Goal: Task Accomplishment & Management: Complete application form

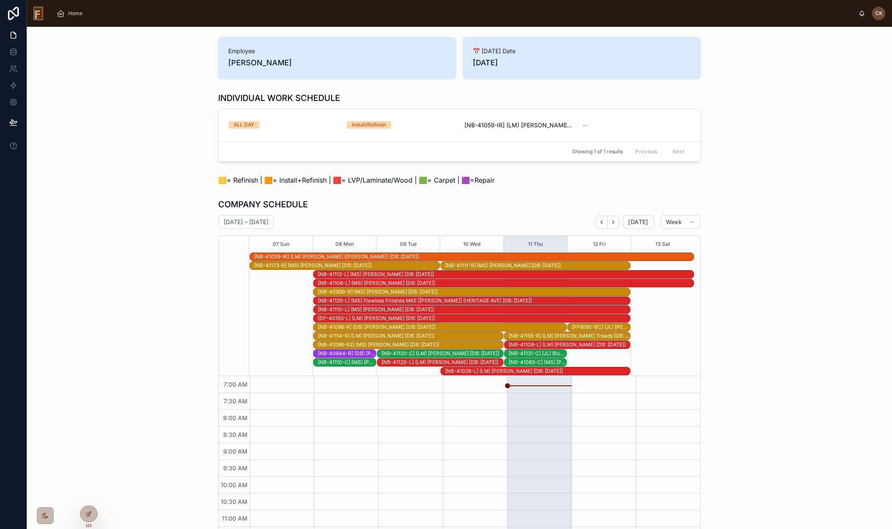
scroll to position [116, 0]
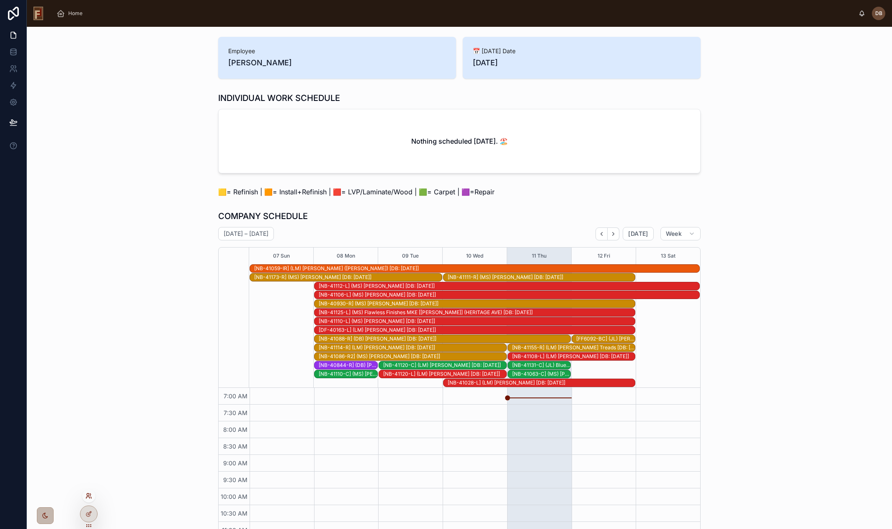
click at [90, 495] on icon at bounding box center [88, 496] width 7 height 7
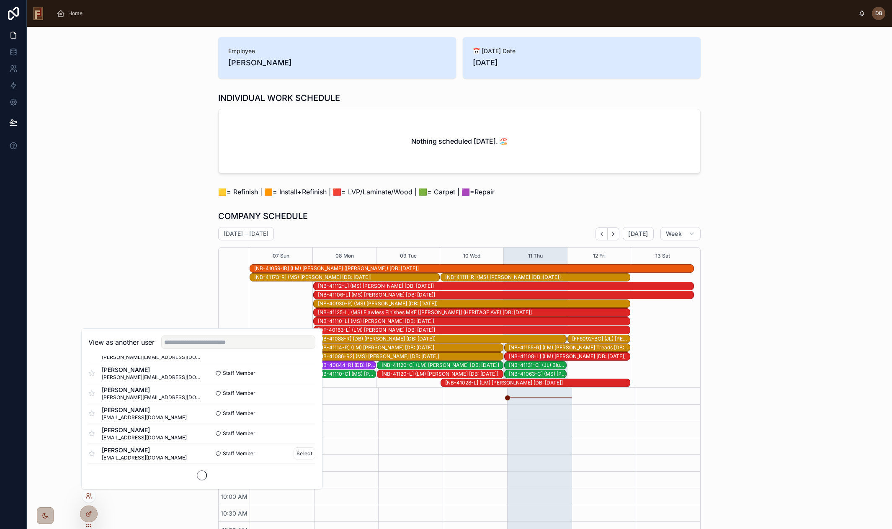
scroll to position [508, 0]
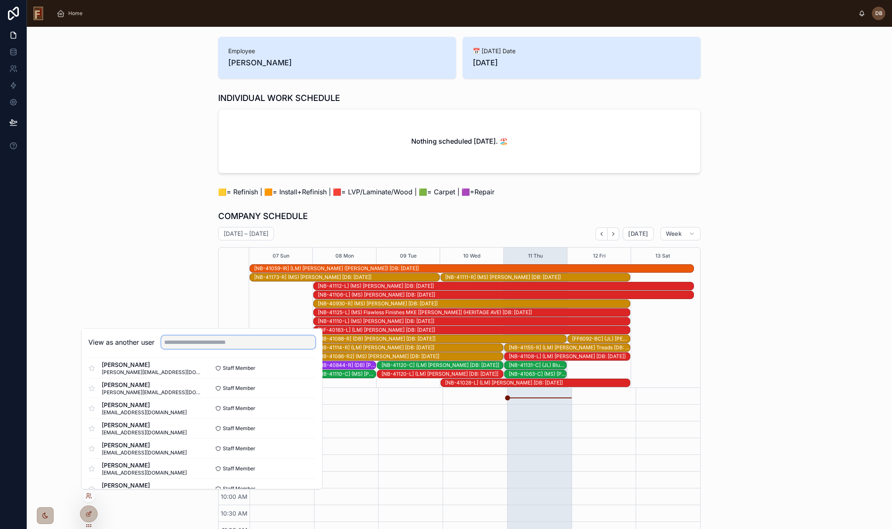
click at [184, 340] on input "text" at bounding box center [238, 342] width 154 height 13
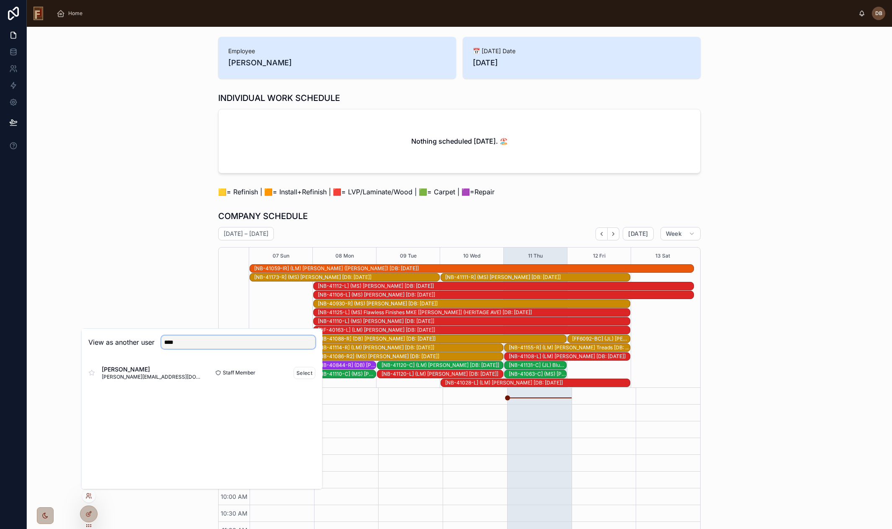
type input "****"
click at [174, 370] on div "Thomas Bielinski bielinski.ff@gmail.com" at bounding box center [145, 372] width 114 height 15
click at [299, 372] on button "Select" at bounding box center [305, 373] width 22 height 12
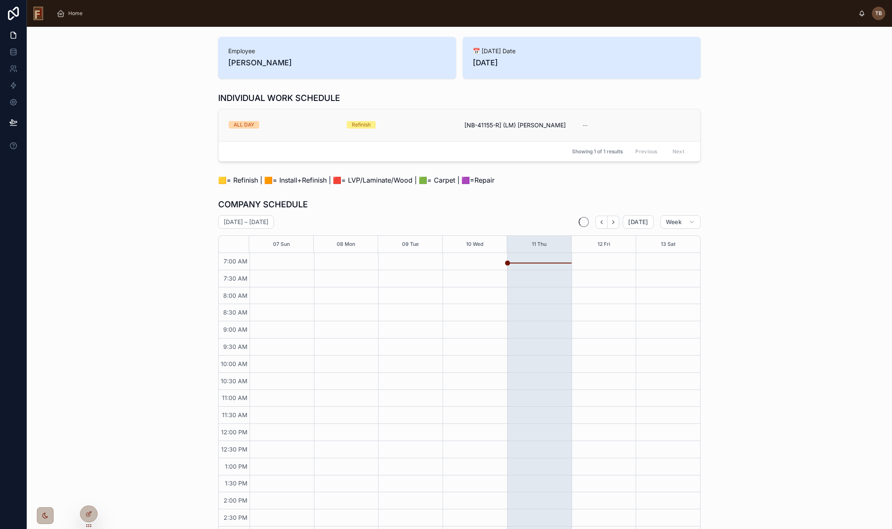
click at [412, 129] on div "Refinish" at bounding box center [401, 125] width 108 height 8
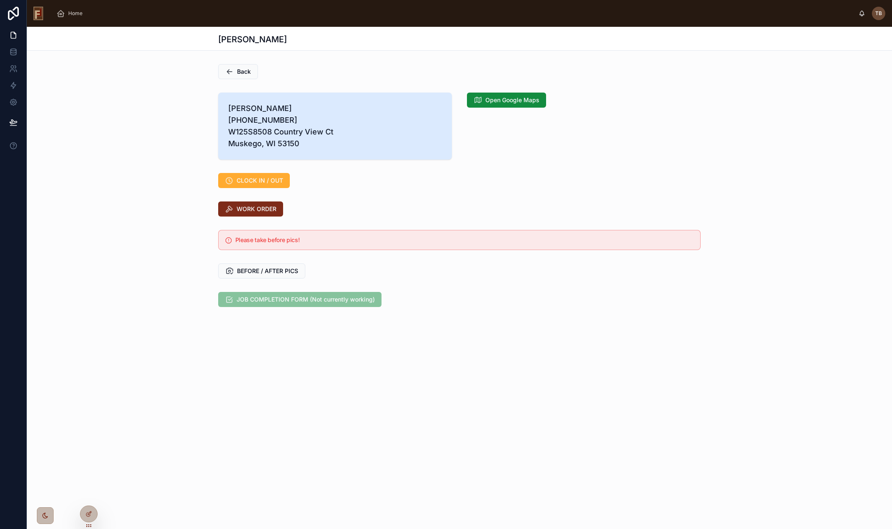
click at [261, 204] on button "WORK ORDER" at bounding box center [250, 209] width 65 height 15
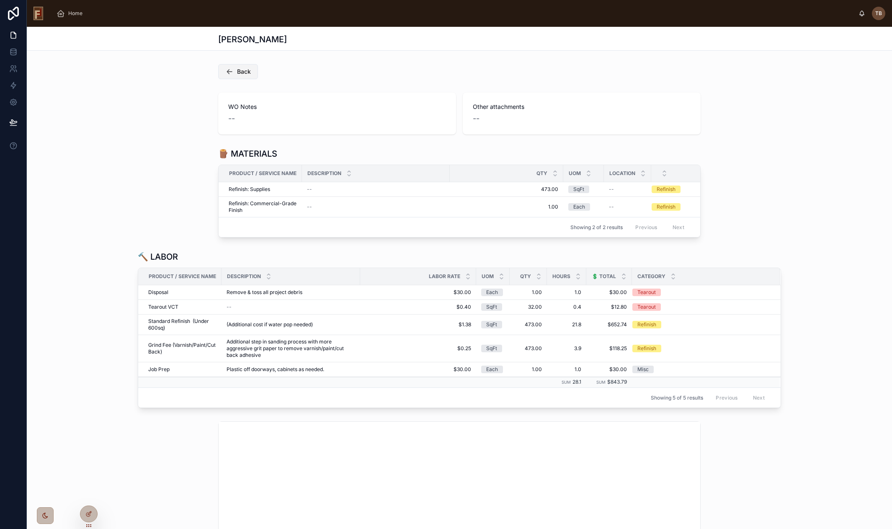
click at [243, 73] on span "Back" at bounding box center [244, 71] width 14 height 8
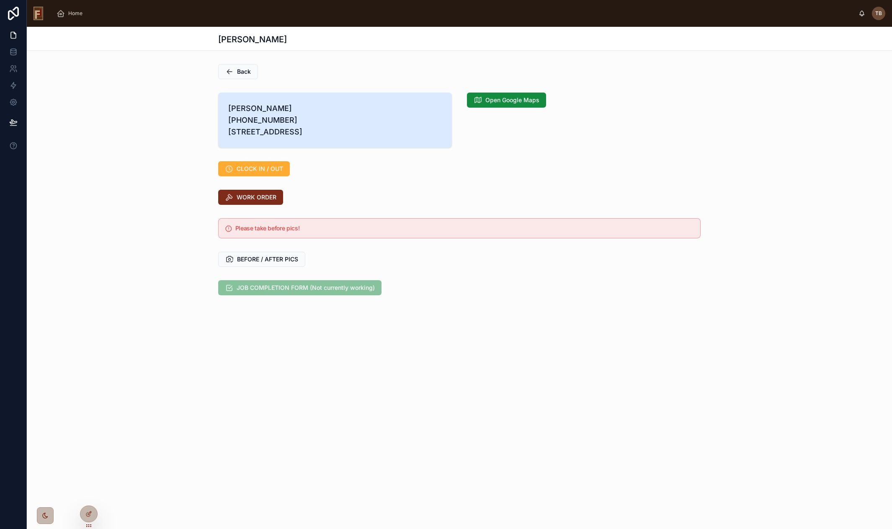
click at [258, 202] on span "WORK ORDER" at bounding box center [257, 197] width 40 height 8
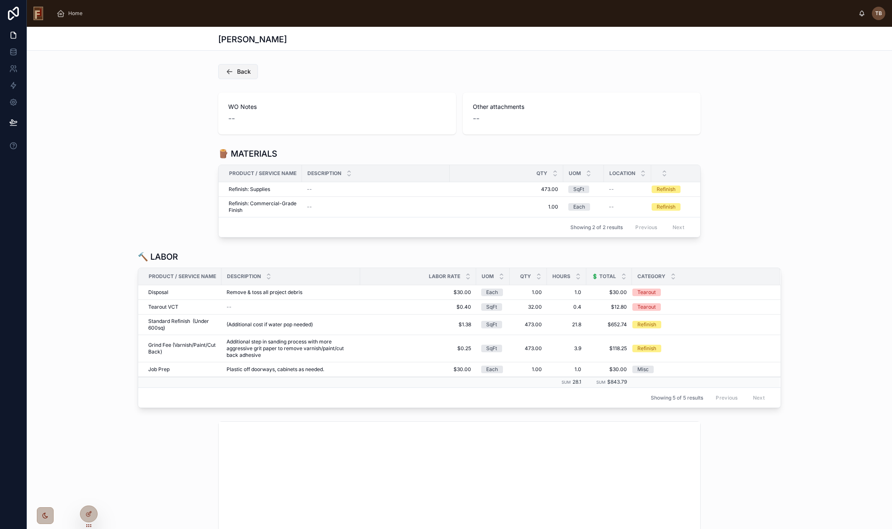
click at [240, 72] on span "Back" at bounding box center [244, 71] width 14 height 8
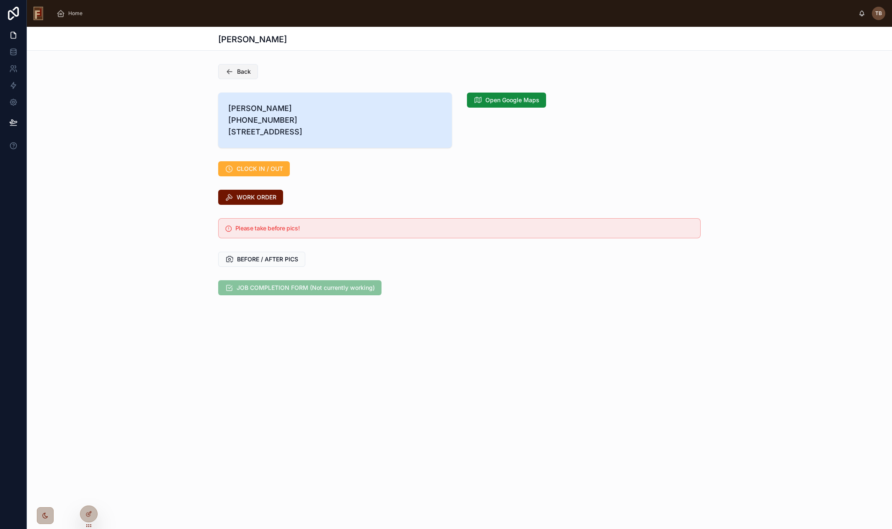
click at [247, 74] on span "Back" at bounding box center [244, 71] width 14 height 8
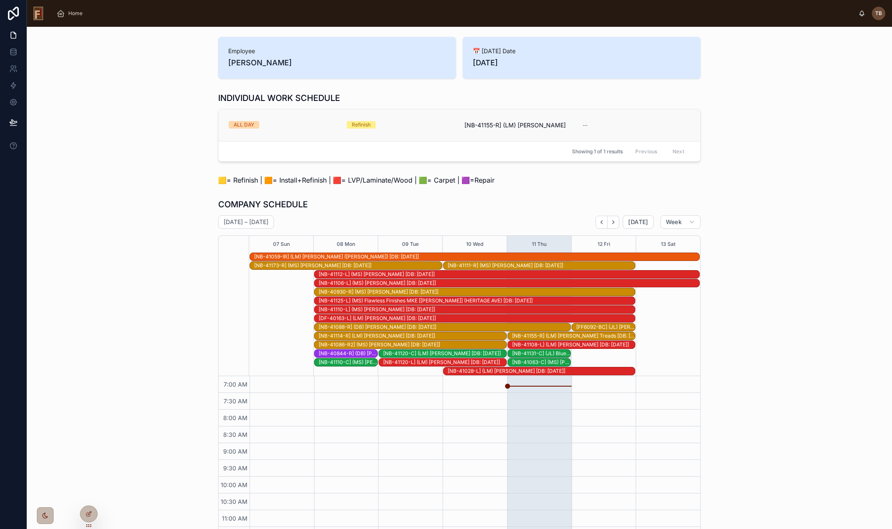
click at [460, 126] on div "ALL DAY Refinish [NB-41155-R] (LM) Tony Tiedemann --" at bounding box center [460, 125] width 462 height 8
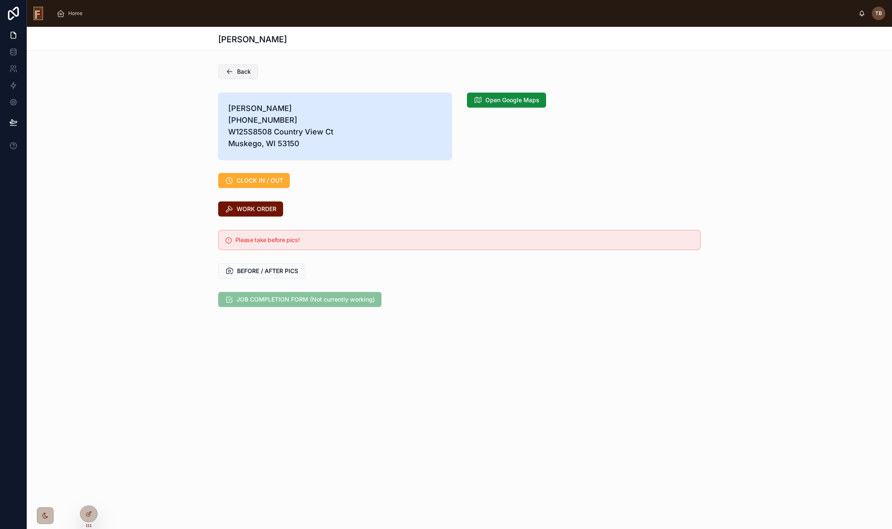
click at [240, 73] on span "Back" at bounding box center [244, 71] width 14 height 8
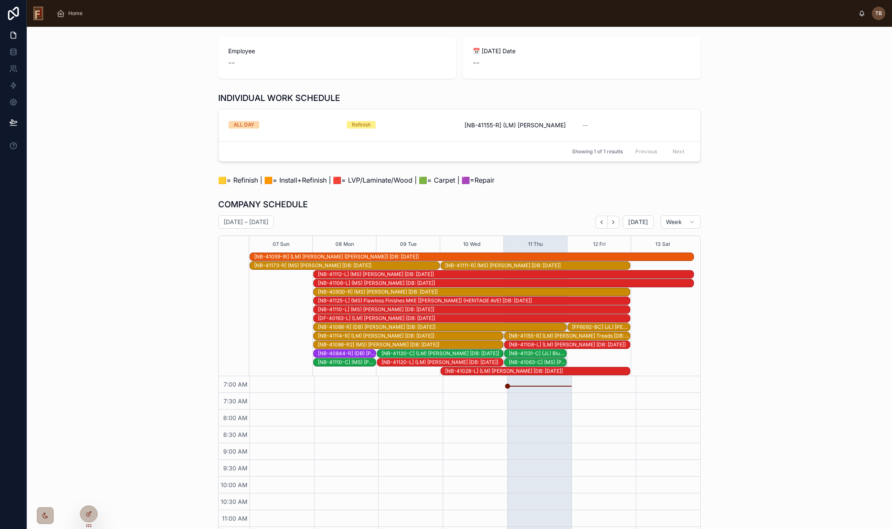
scroll to position [116, 0]
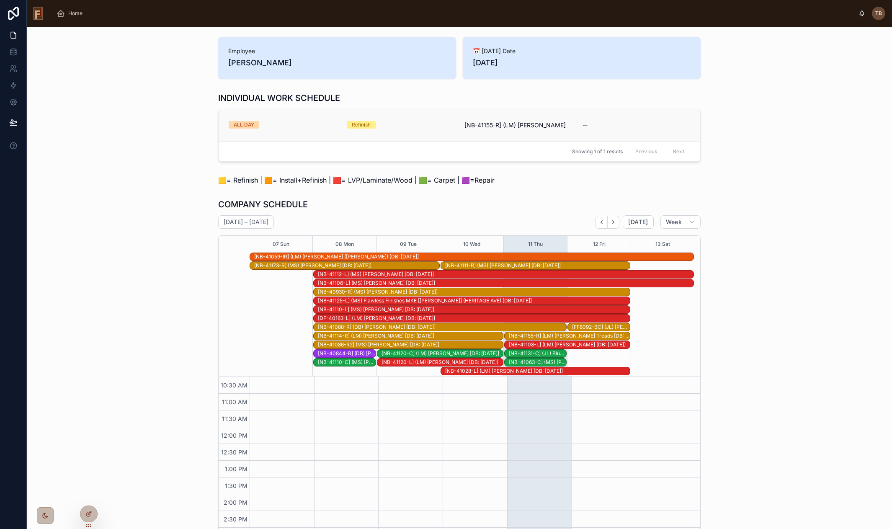
click at [499, 125] on span "[NB-41155-R] (LM) Tony Tiedemann" at bounding box center [515, 125] width 101 height 8
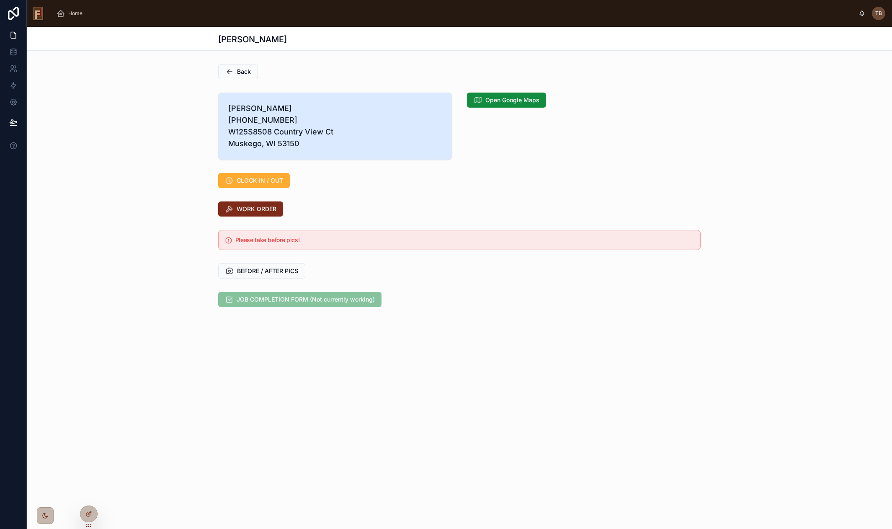
click at [258, 212] on span "WORK ORDER" at bounding box center [257, 209] width 40 height 8
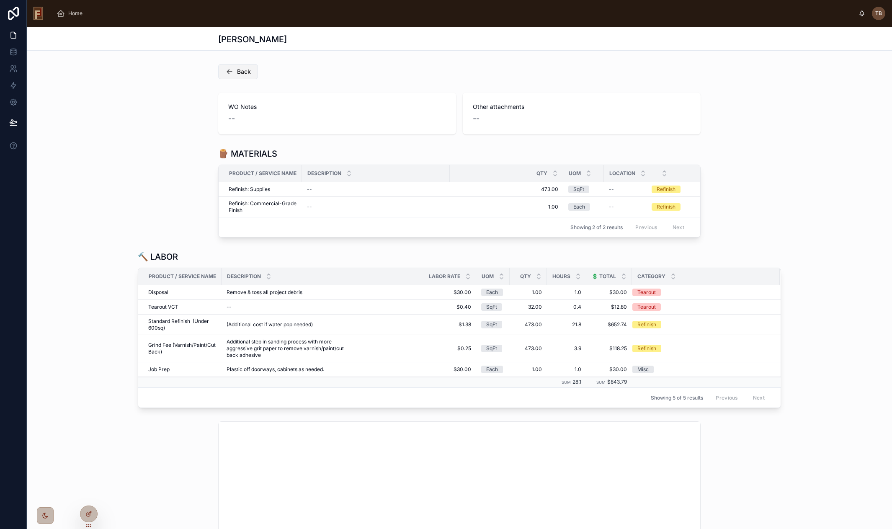
click at [245, 72] on span "Back" at bounding box center [244, 71] width 14 height 8
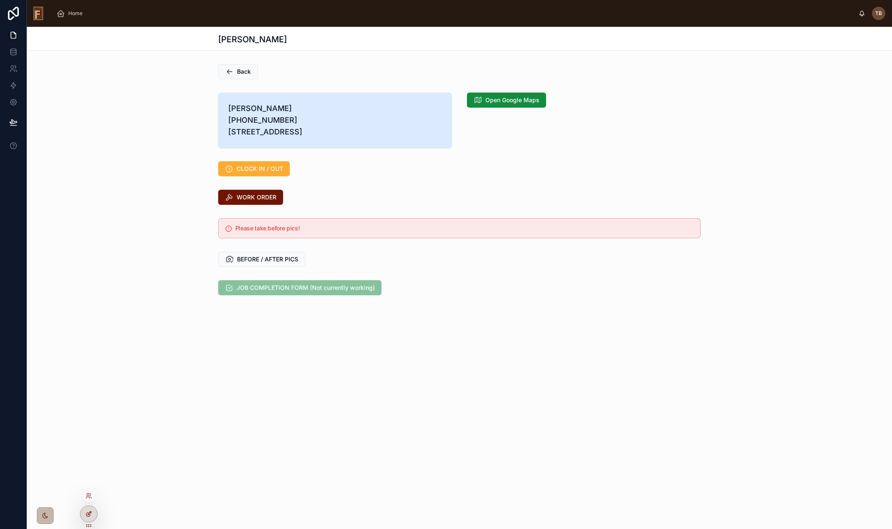
click at [86, 513] on icon at bounding box center [88, 514] width 7 height 7
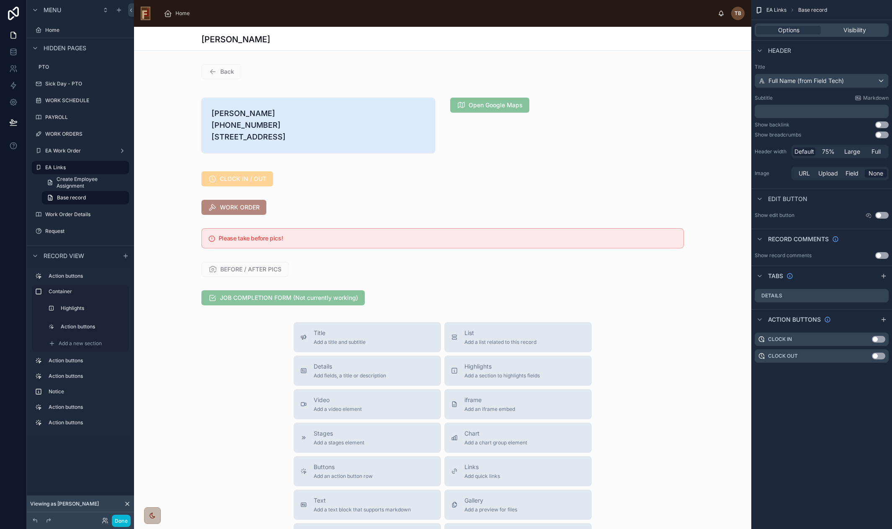
click at [301, 218] on div at bounding box center [443, 207] width 618 height 22
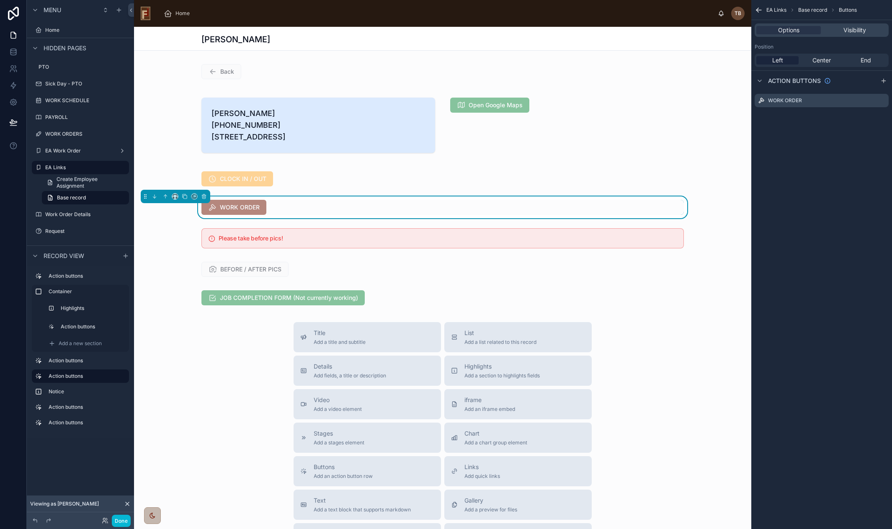
click at [313, 215] on div "WORK ORDER" at bounding box center [443, 207] width 483 height 15
click at [881, 99] on icon "scrollable content" at bounding box center [882, 100] width 7 height 7
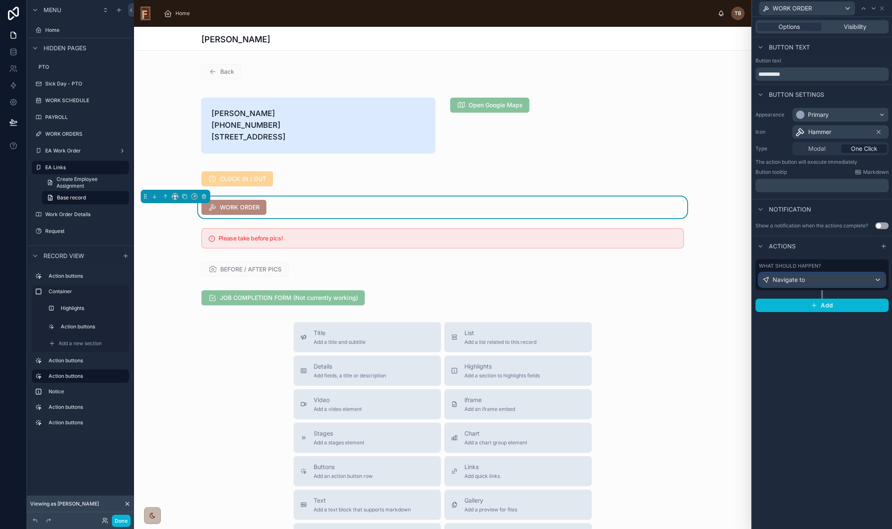
click at [840, 279] on div "Navigate to" at bounding box center [823, 279] width 126 height 13
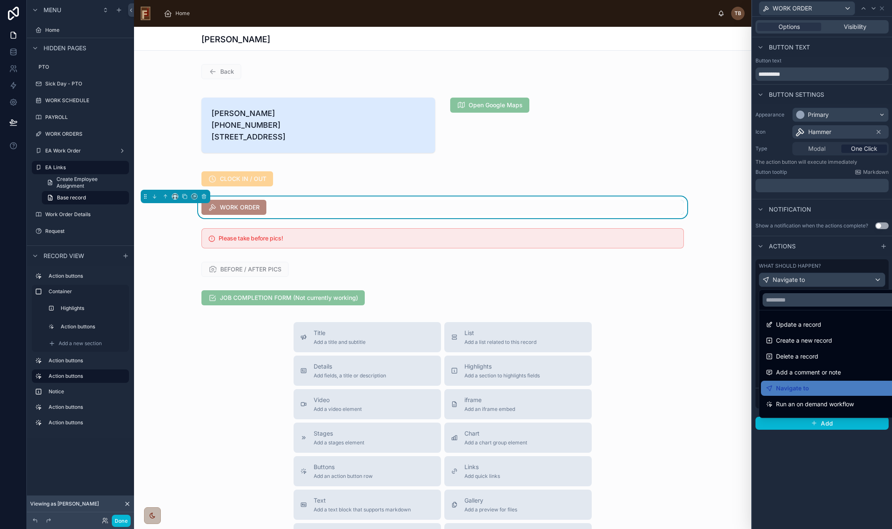
click at [840, 279] on div at bounding box center [822, 264] width 140 height 529
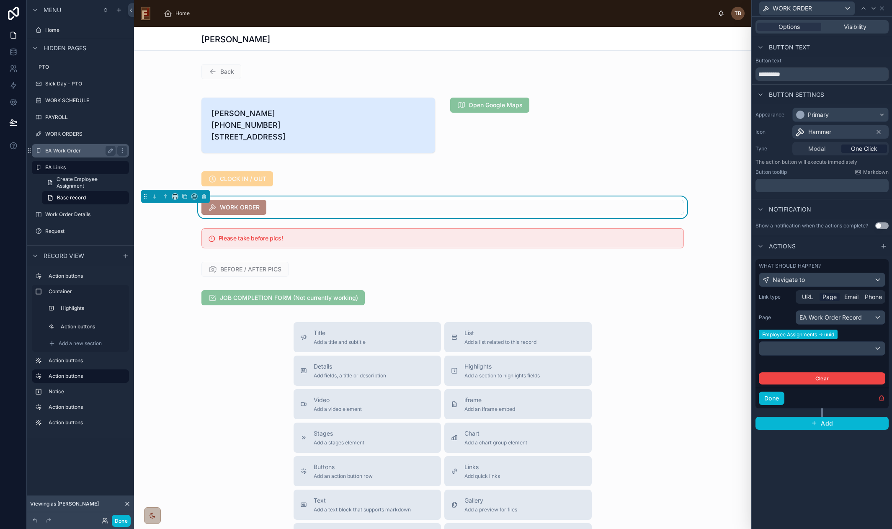
click at [79, 148] on label "EA Work Order" at bounding box center [78, 150] width 67 height 7
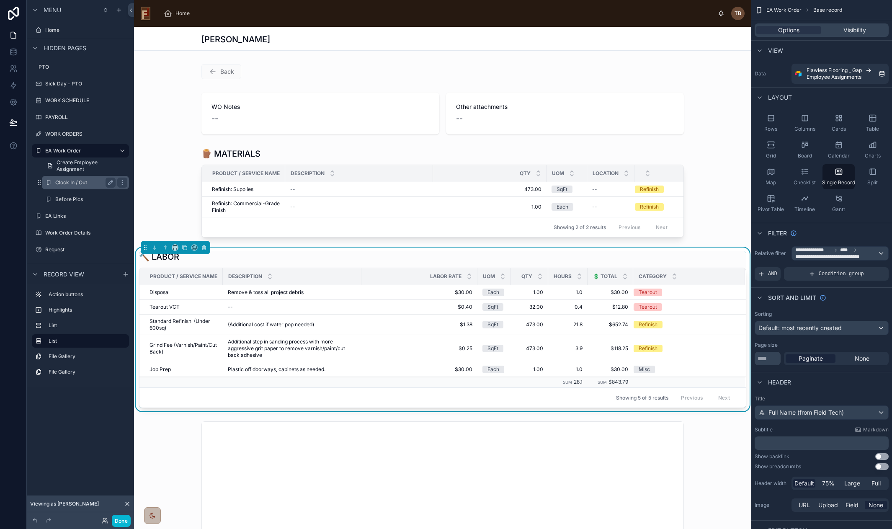
click at [84, 182] on label "Clock In / Out" at bounding box center [83, 182] width 57 height 7
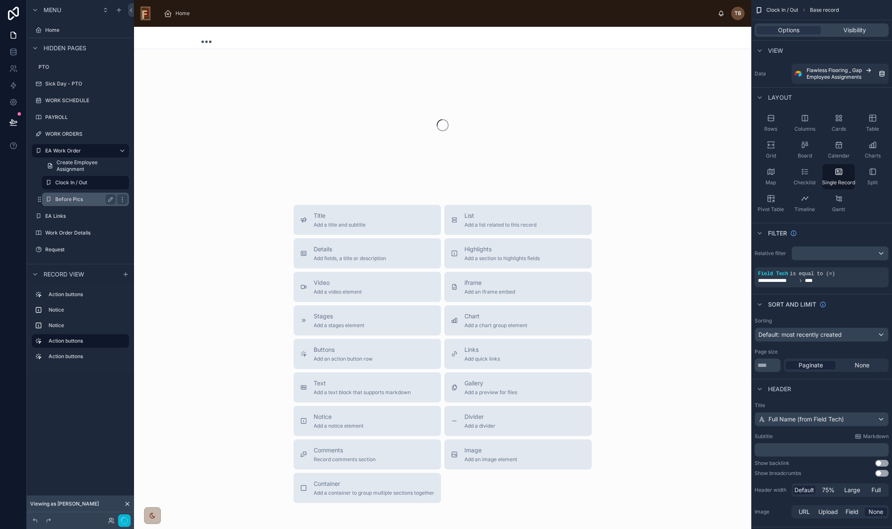
click at [80, 199] on label "Before Pics" at bounding box center [83, 199] width 57 height 7
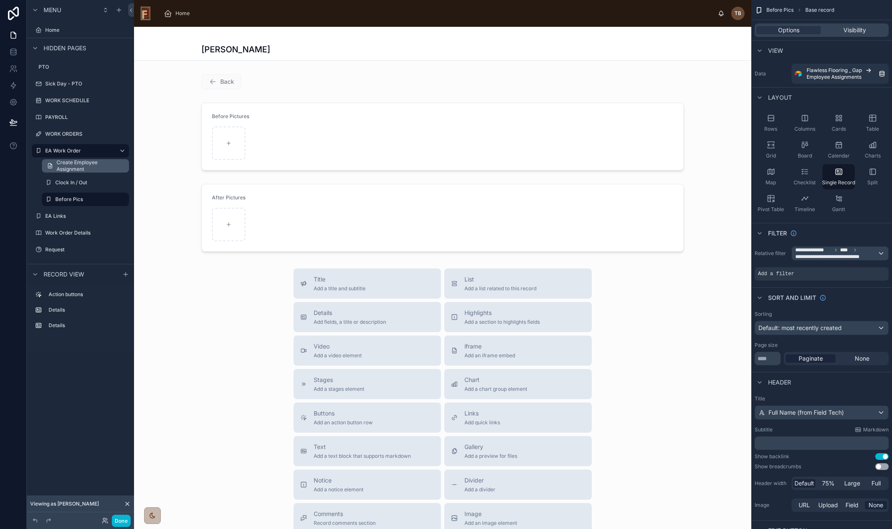
click at [78, 163] on span "Create Employee Assignment" at bounding box center [90, 165] width 67 height 13
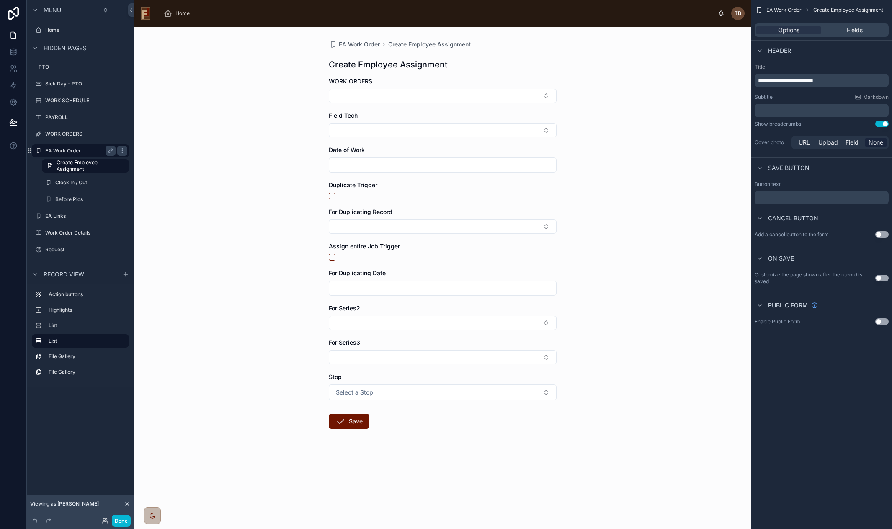
click at [74, 153] on label "EA Work Order" at bounding box center [78, 150] width 67 height 7
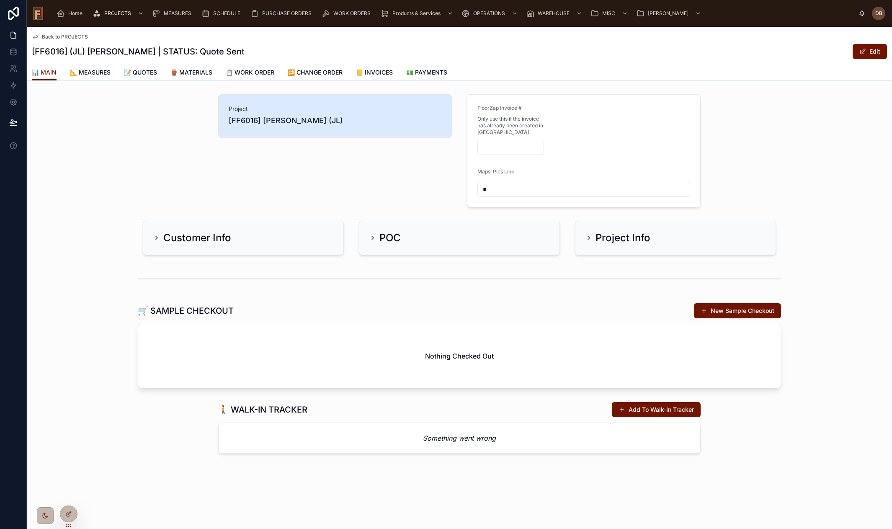
click at [498, 190] on input "*" at bounding box center [584, 190] width 212 height 12
drag, startPoint x: 500, startPoint y: 190, endPoint x: 469, endPoint y: 190, distance: 31.0
click at [469, 190] on form "FloorZap Invoice # Only use this if the invoice has already been created in Zap…" at bounding box center [584, 151] width 233 height 112
paste input "**********"
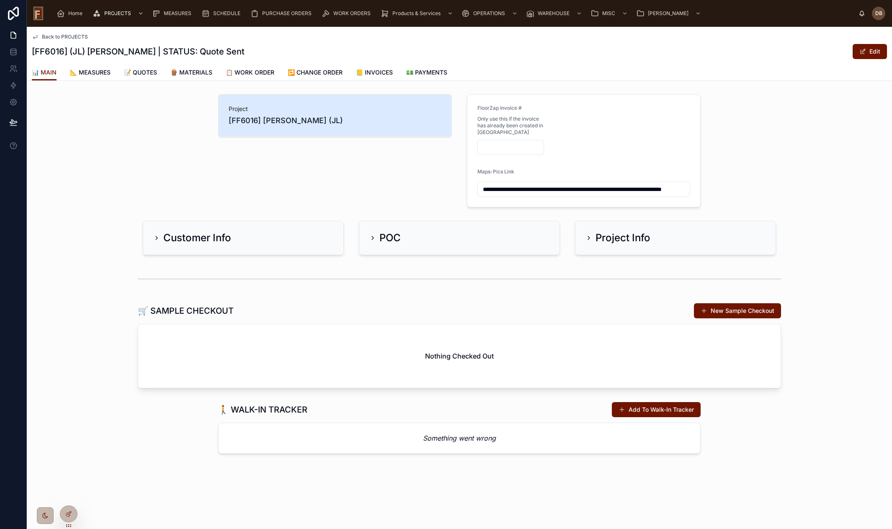
type input "**********"
click at [659, 154] on form "**********" at bounding box center [584, 151] width 233 height 112
click at [148, 72] on span "📝 QUOTES" at bounding box center [140, 72] width 33 height 8
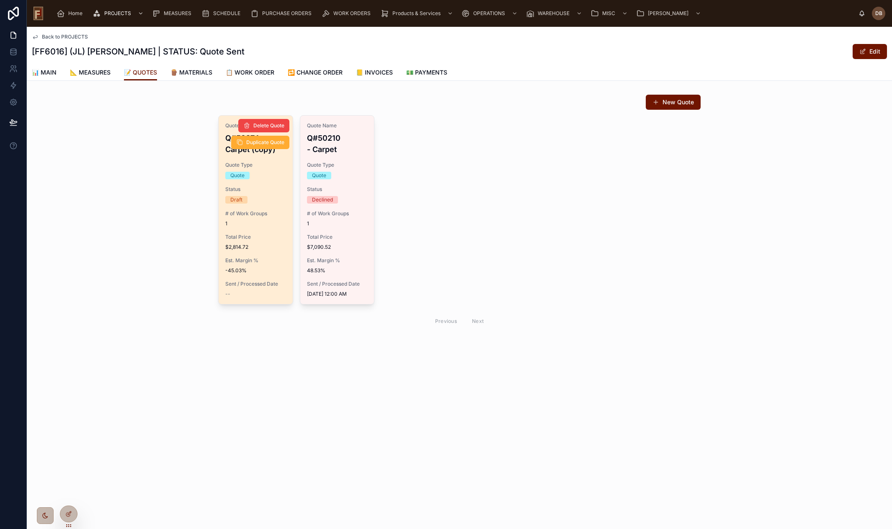
click at [258, 230] on div "Quote Name Q#50274 - Carpet (copy) Quote Type Quote Status Draft # of Work Grou…" at bounding box center [256, 210] width 74 height 189
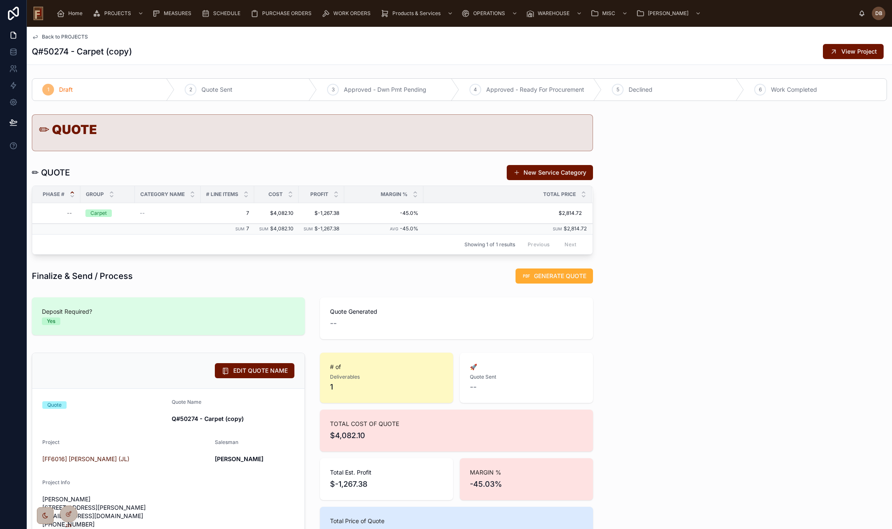
click at [73, 36] on span "Back to PROJECTS" at bounding box center [65, 37] width 46 height 7
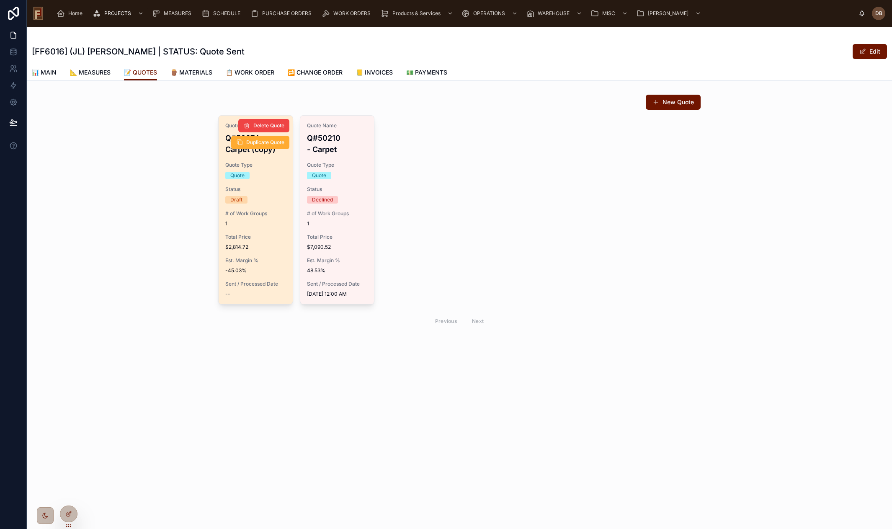
click at [248, 251] on div "Quote Name Q#50274 - Carpet (copy) Quote Type Quote Status Draft # of Work Grou…" at bounding box center [256, 210] width 74 height 189
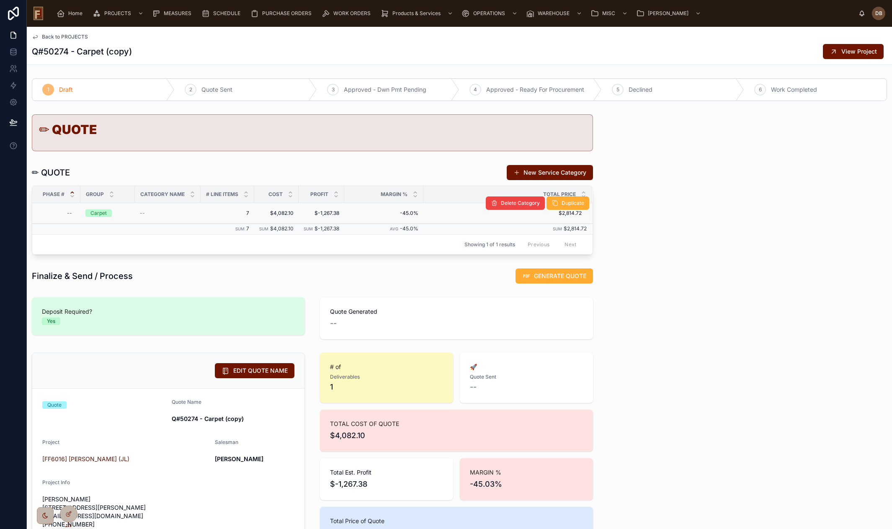
click at [107, 215] on span "Carpet" at bounding box center [98, 213] width 26 height 8
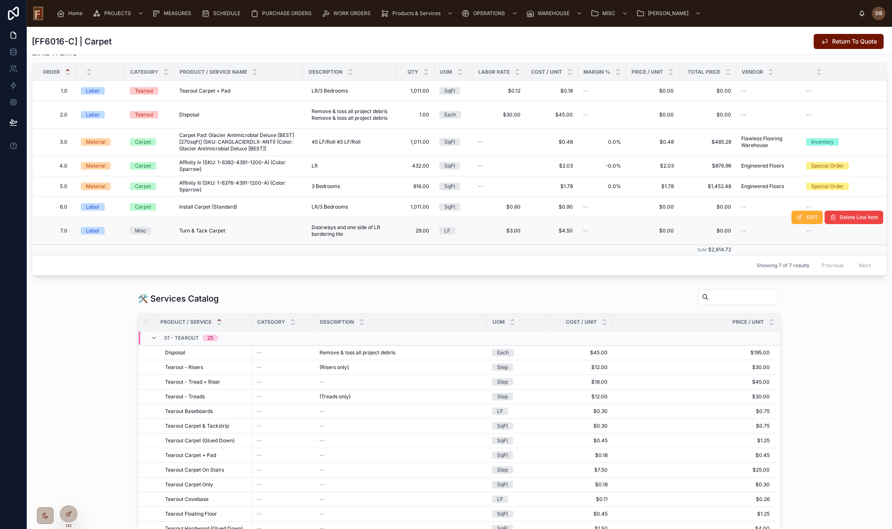
scroll to position [209, 0]
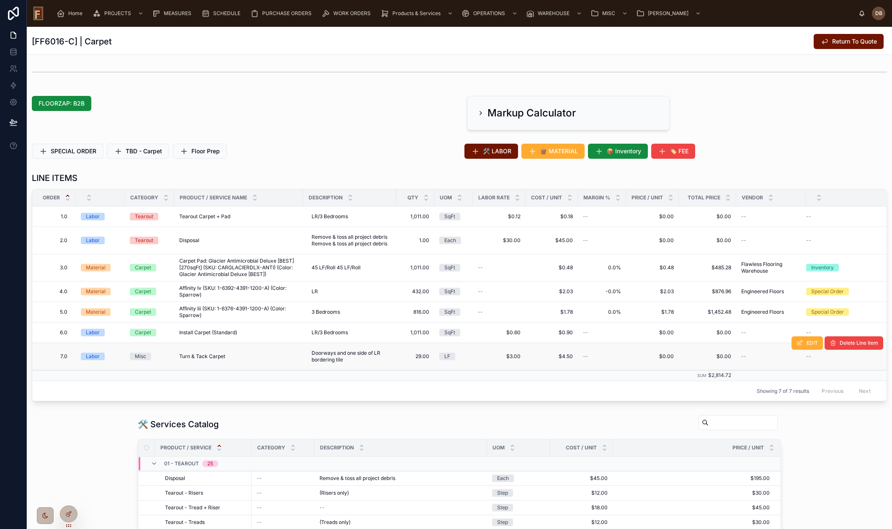
click at [724, 354] on span "$0.00" at bounding box center [707, 356] width 47 height 7
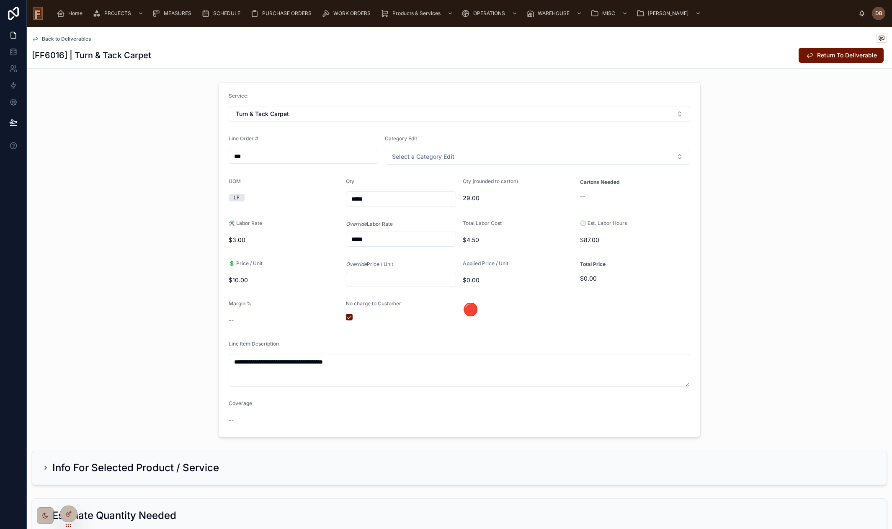
click at [70, 39] on span "Back to Deliverables" at bounding box center [66, 39] width 49 height 7
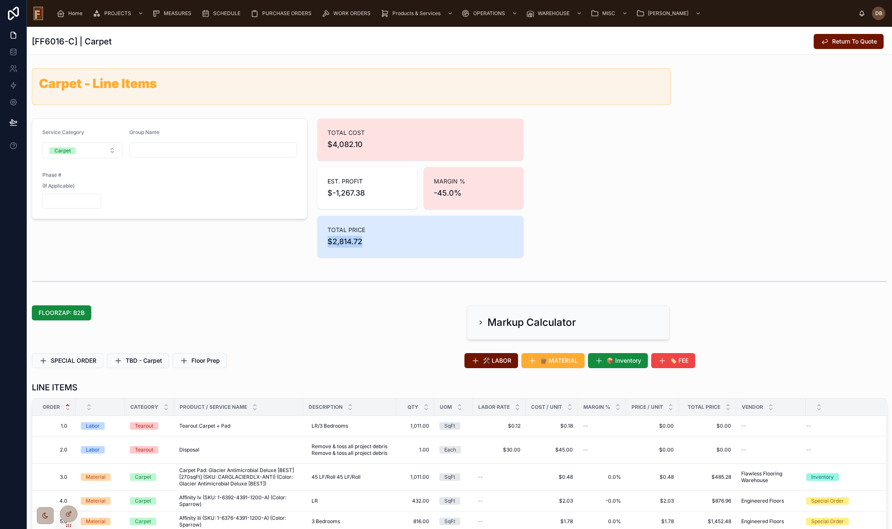
drag, startPoint x: 357, startPoint y: 243, endPoint x: 316, endPoint y: 247, distance: 41.3
click at [318, 247] on div "TOTAL PRICE $2,814.72" at bounding box center [421, 237] width 207 height 42
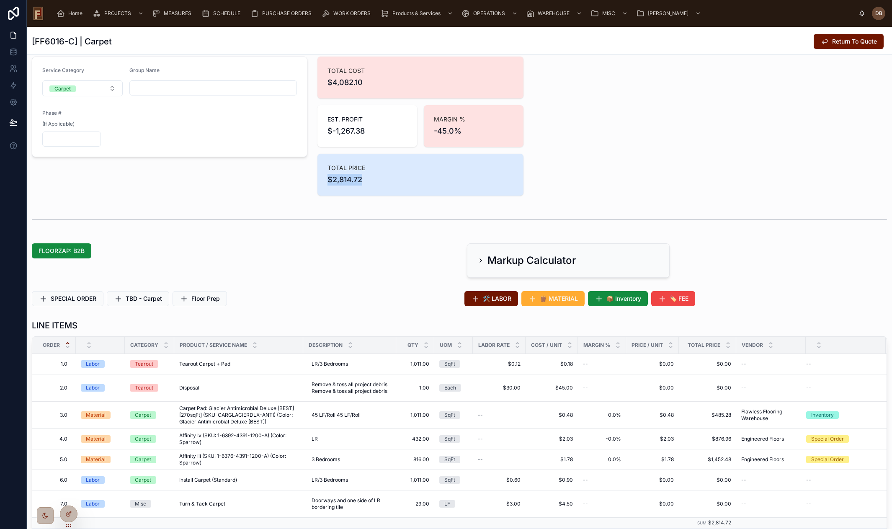
scroll to position [168, 0]
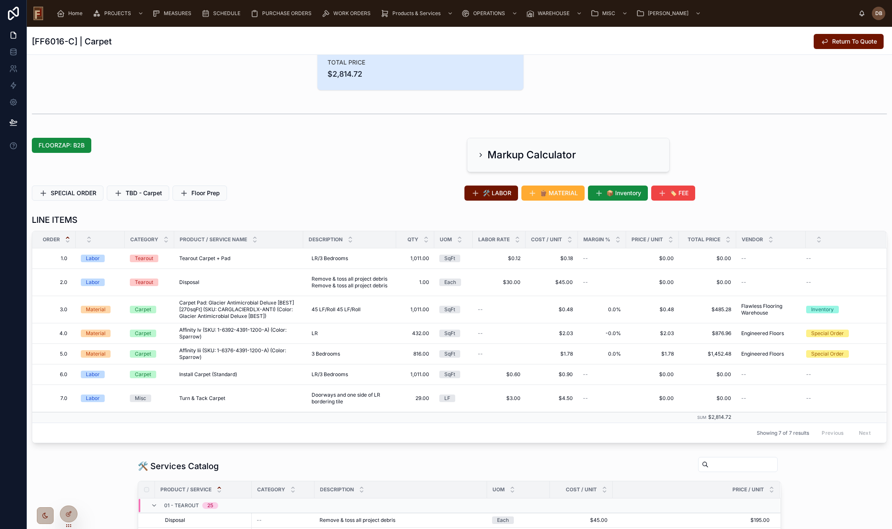
click at [739, 173] on div "FLOORZAP: B2B Markup Calculator" at bounding box center [460, 154] width 866 height 41
click at [803, 388] on button "EDIT" at bounding box center [807, 384] width 31 height 13
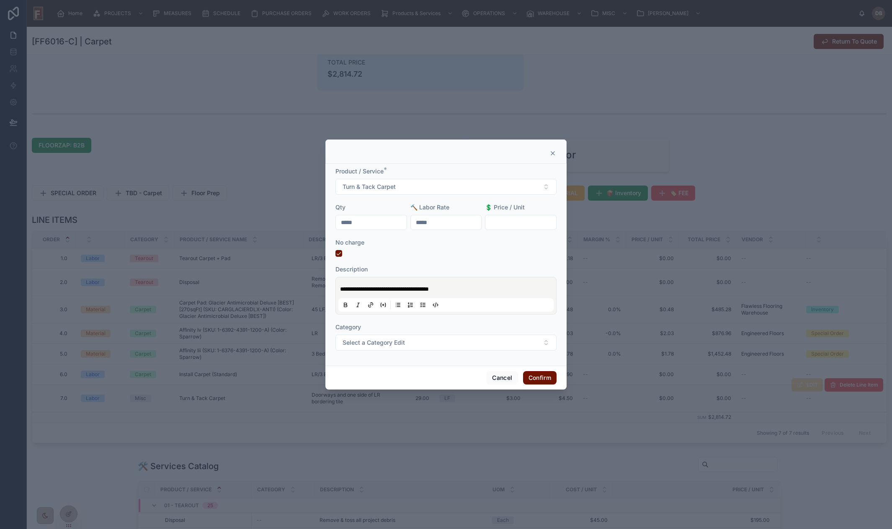
click at [555, 153] on icon at bounding box center [553, 153] width 7 height 7
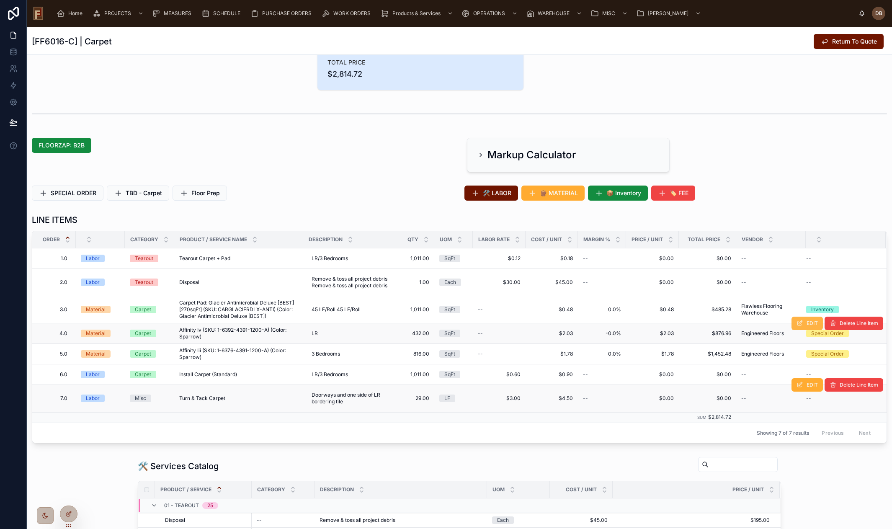
click at [799, 326] on button "EDIT" at bounding box center [807, 323] width 31 height 13
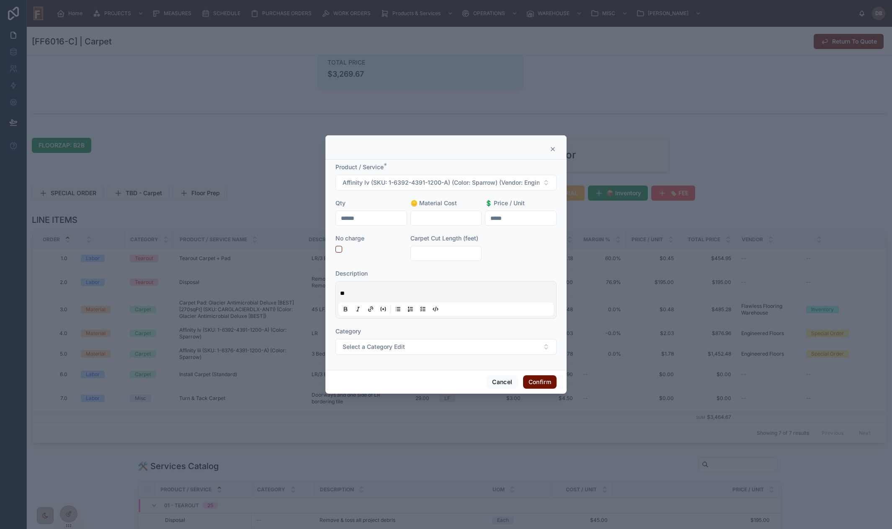
click at [552, 149] on icon at bounding box center [553, 149] width 7 height 7
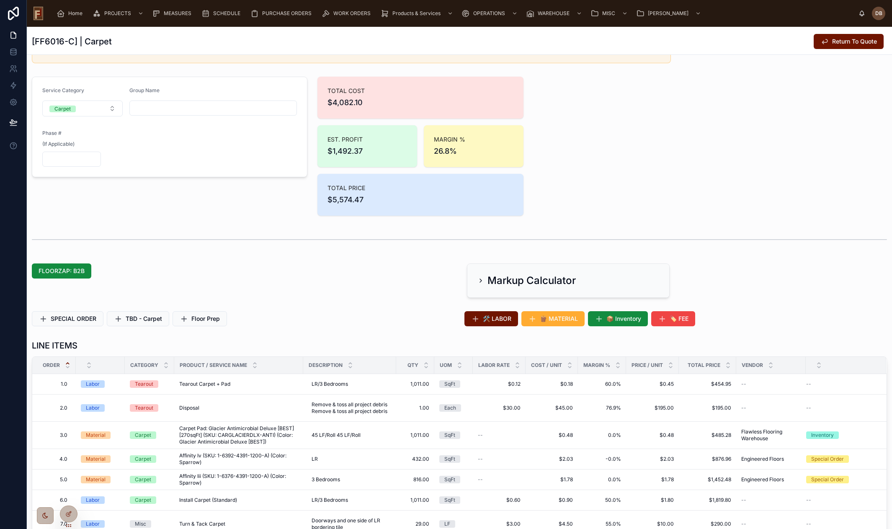
scroll to position [0, 0]
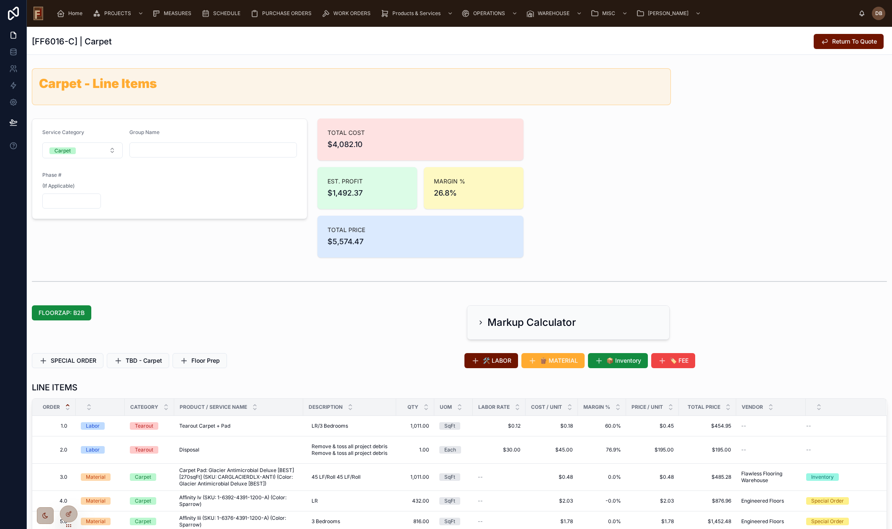
click at [72, 16] on span "Home" at bounding box center [75, 13] width 14 height 7
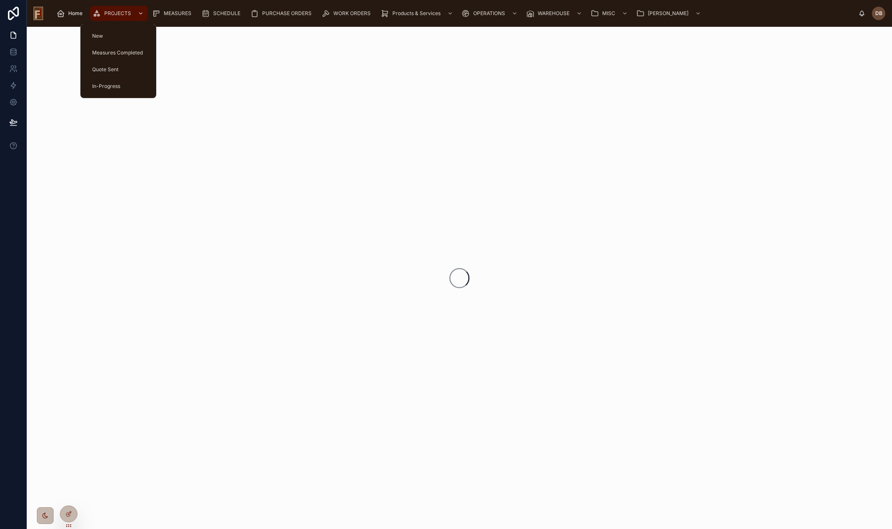
click at [110, 14] on span "PROJECTS" at bounding box center [117, 13] width 27 height 7
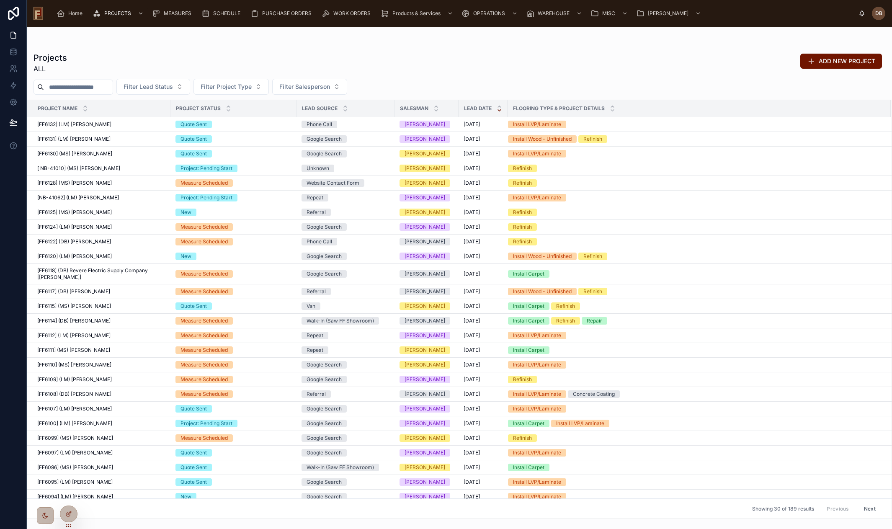
click at [69, 90] on input "text" at bounding box center [78, 87] width 69 height 12
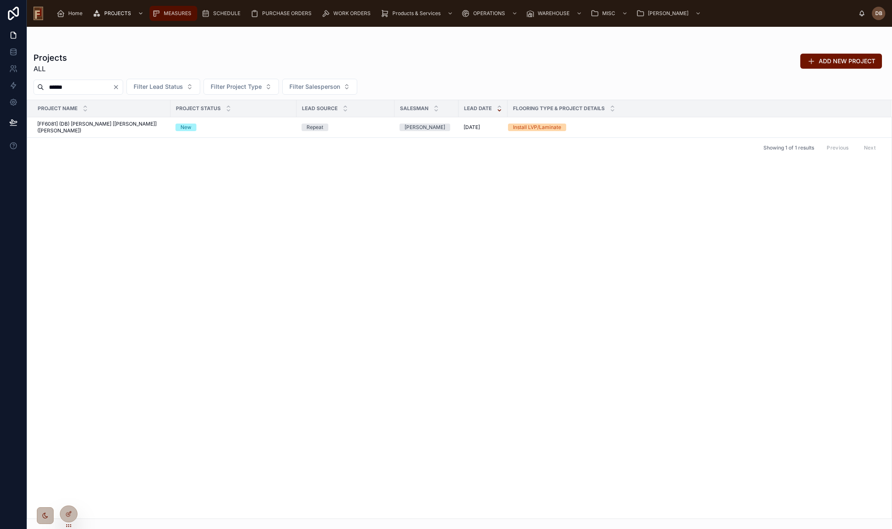
type input "******"
click at [169, 14] on span "MEASURES" at bounding box center [178, 13] width 28 height 7
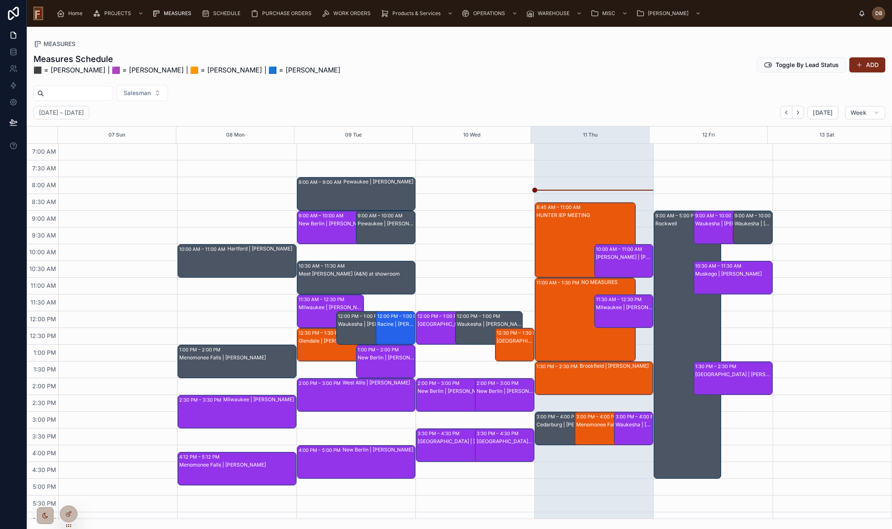
click at [871, 65] on button "ADD" at bounding box center [868, 64] width 36 height 15
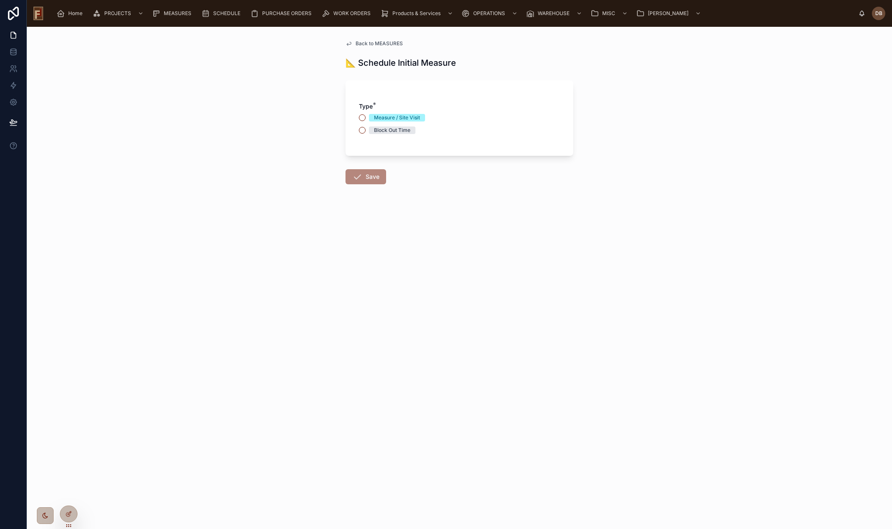
click at [398, 117] on div "Measure / Site Visit" at bounding box center [397, 118] width 46 height 8
click at [362, 117] on button "Measure / Site Visit" at bounding box center [362, 117] width 7 height 7
click at [406, 164] on button "Select Button" at bounding box center [459, 161] width 201 height 14
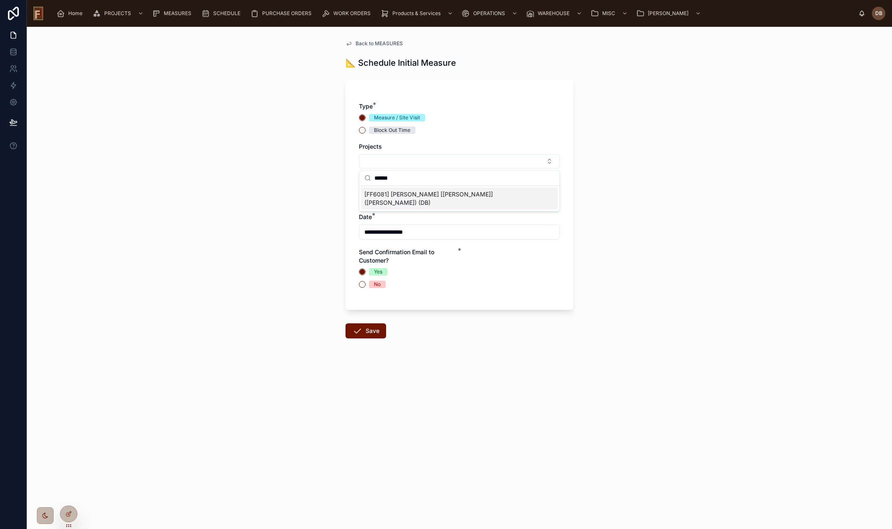
type input "******"
click at [486, 193] on div "[FF6081] Callen [Sodemann] (Stoner) (DB)" at bounding box center [459, 199] width 197 height 22
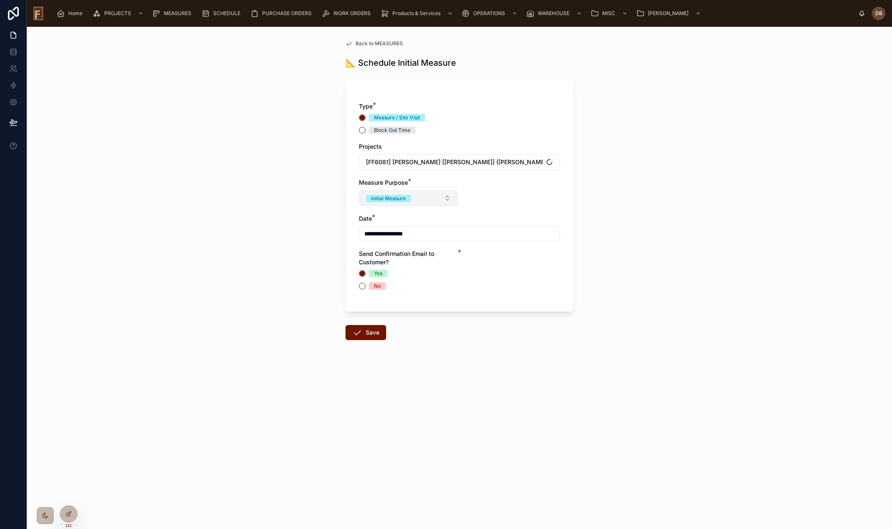
click at [418, 202] on button "Initial Measure" at bounding box center [408, 198] width 99 height 16
click at [501, 211] on div "**********" at bounding box center [459, 200] width 201 height 196
click at [380, 285] on div "No" at bounding box center [377, 286] width 7 height 8
click at [366, 285] on button "No" at bounding box center [362, 286] width 7 height 7
click at [396, 234] on input "**********" at bounding box center [459, 234] width 200 height 12
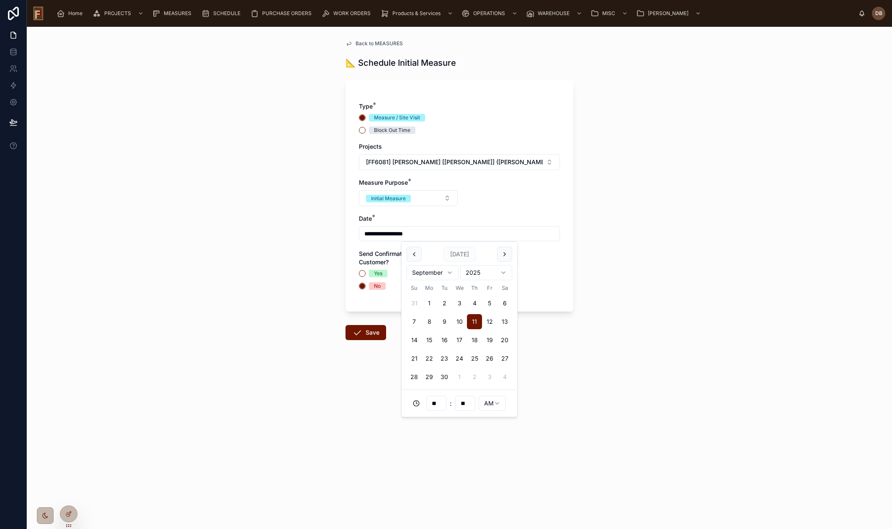
click at [460, 252] on span "[DATE]" at bounding box center [459, 254] width 33 height 15
click at [459, 339] on button "17" at bounding box center [459, 340] width 15 height 15
click at [467, 402] on input "**" at bounding box center [465, 404] width 19 height 12
click at [465, 360] on div "30" at bounding box center [466, 359] width 38 height 13
type input "**********"
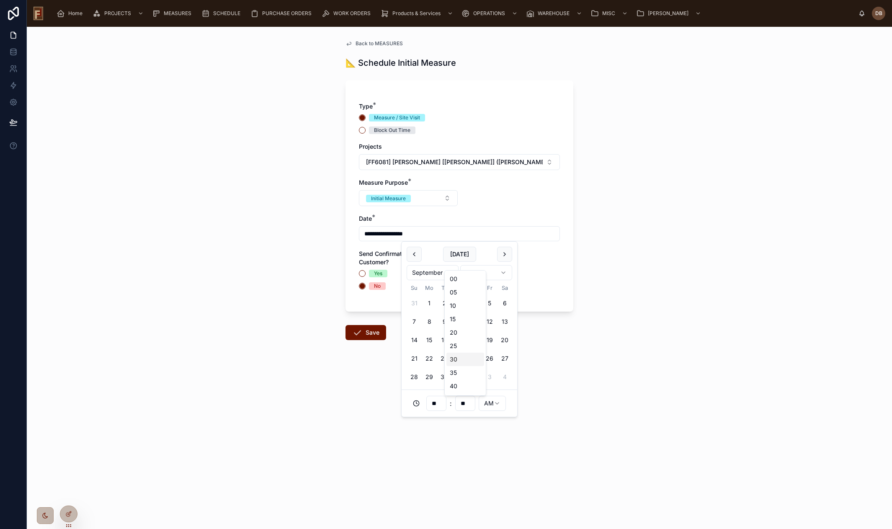
type input "**"
click at [285, 277] on div "**********" at bounding box center [460, 278] width 866 height 502
click at [367, 334] on button "Save" at bounding box center [366, 332] width 41 height 15
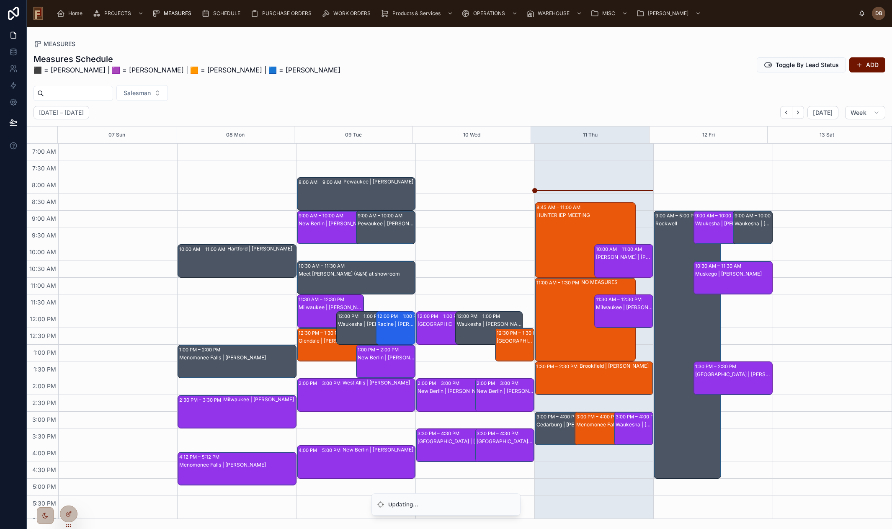
scroll to position [27, 0]
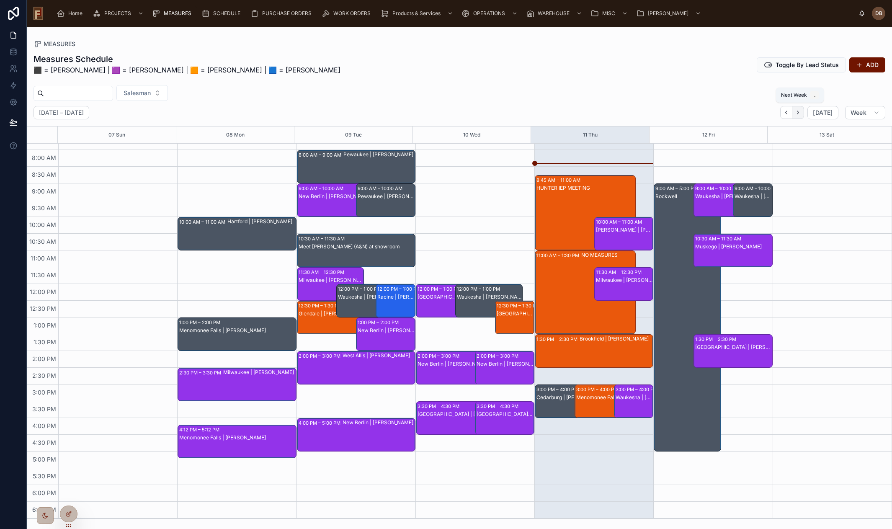
click at [801, 115] on icon "Next" at bounding box center [798, 112] width 6 height 6
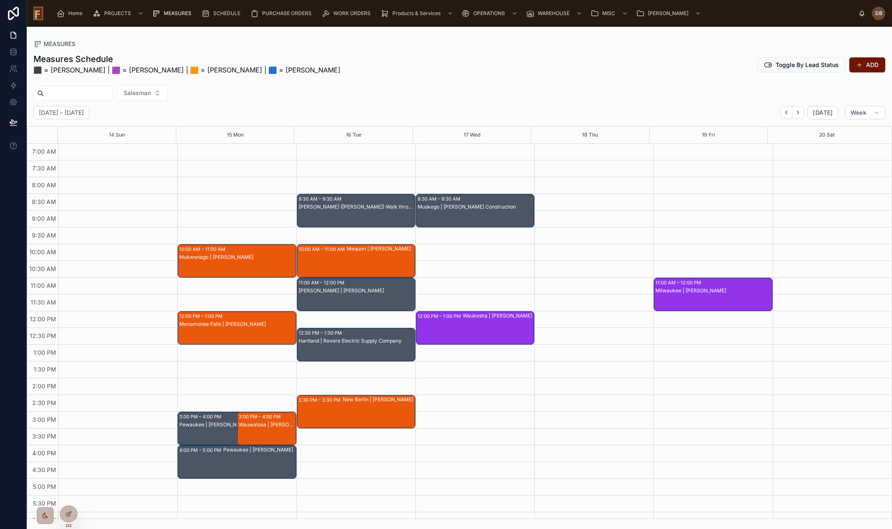
click at [480, 207] on div "Muskego | Callen Construction" at bounding box center [476, 207] width 116 height 7
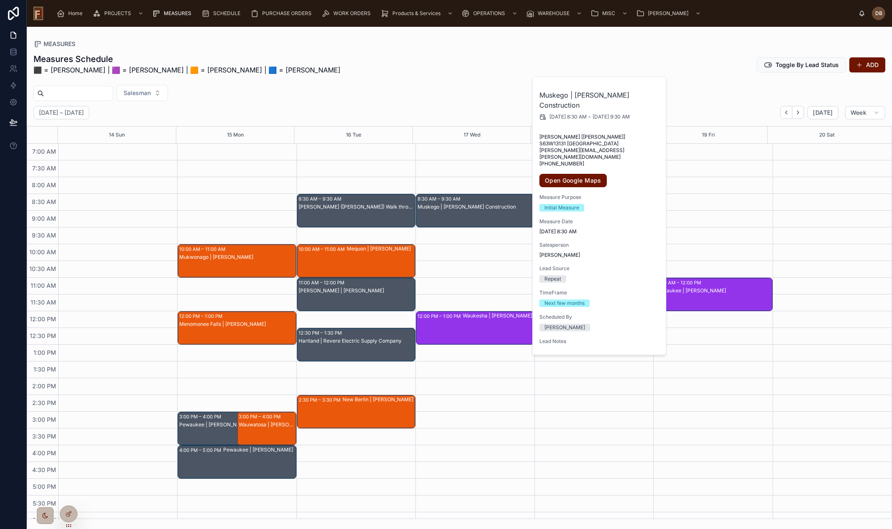
click at [357, 207] on div "Lawonn (Callen) Walk through" at bounding box center [357, 207] width 116 height 7
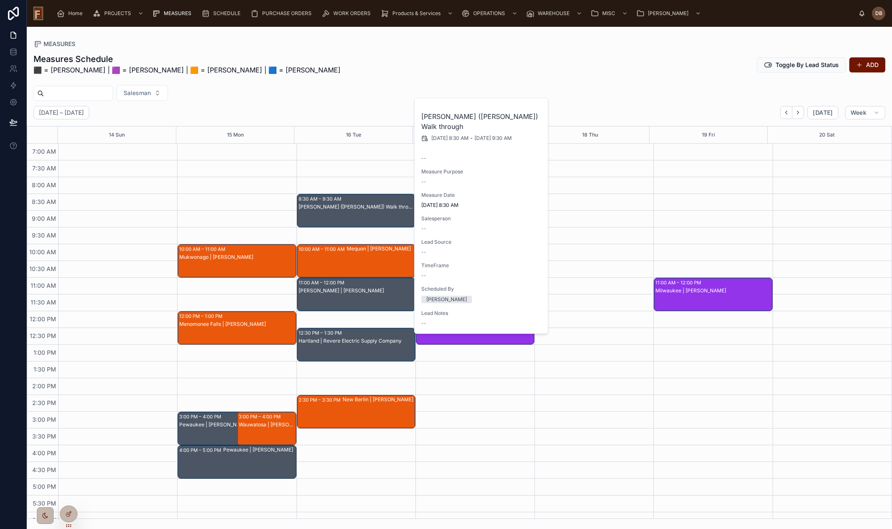
click at [384, 115] on div "September 14 – 20 Today Week" at bounding box center [460, 112] width 866 height 13
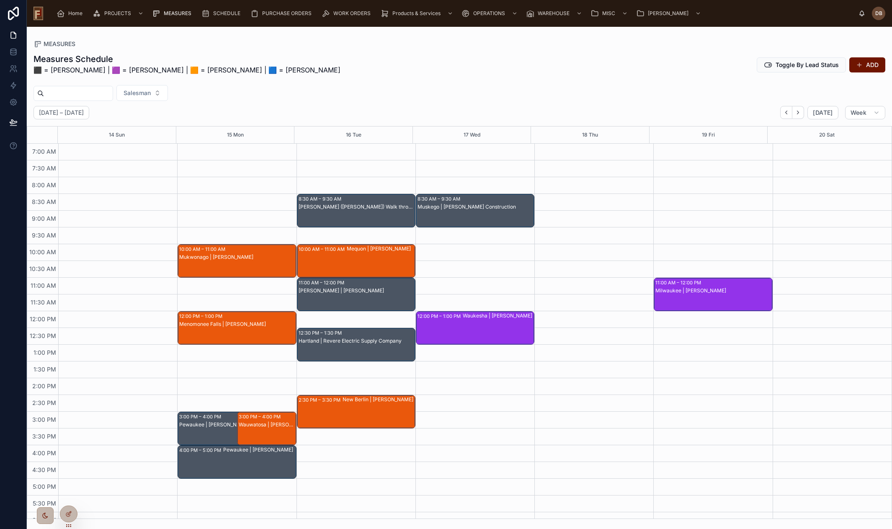
click at [350, 344] on div "Hartland | Revere Electric Supply Company" at bounding box center [357, 341] width 116 height 7
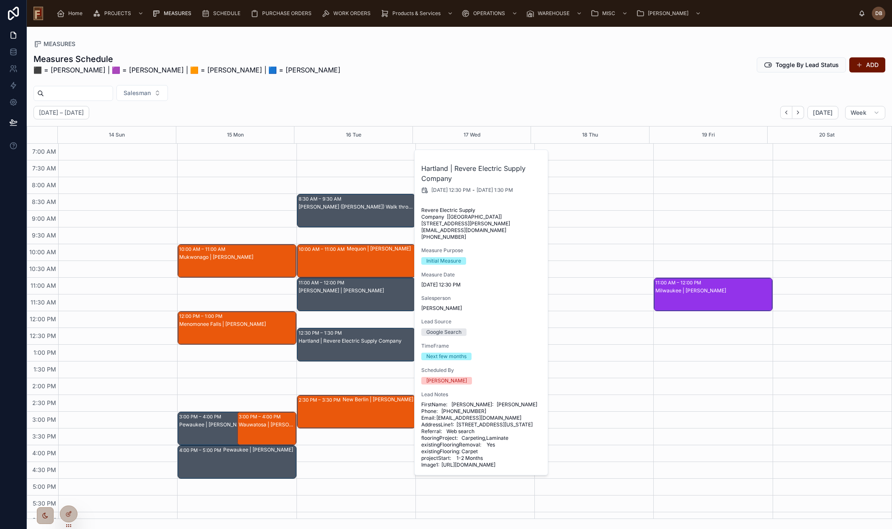
click at [357, 288] on div "[PERSON_NAME] | [PERSON_NAME]" at bounding box center [357, 303] width 116 height 32
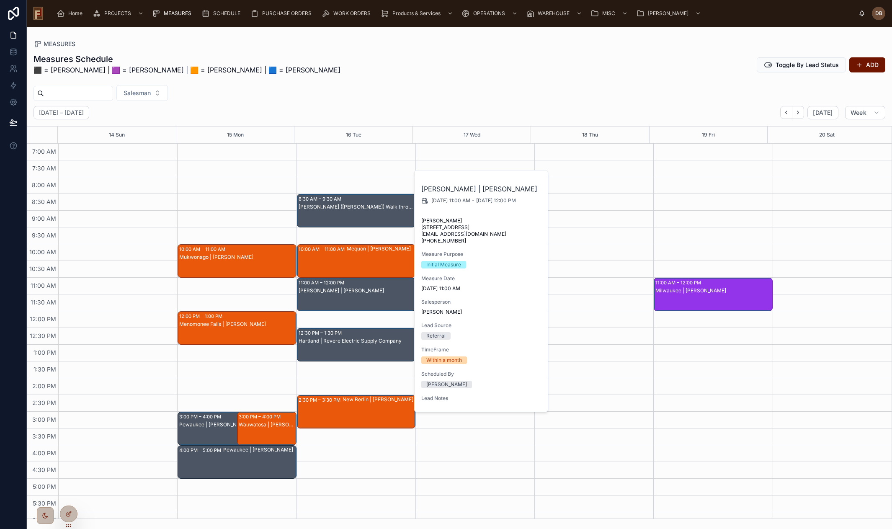
click at [336, 348] on div "Hartland | Revere Electric Supply Company" at bounding box center [357, 353] width 116 height 32
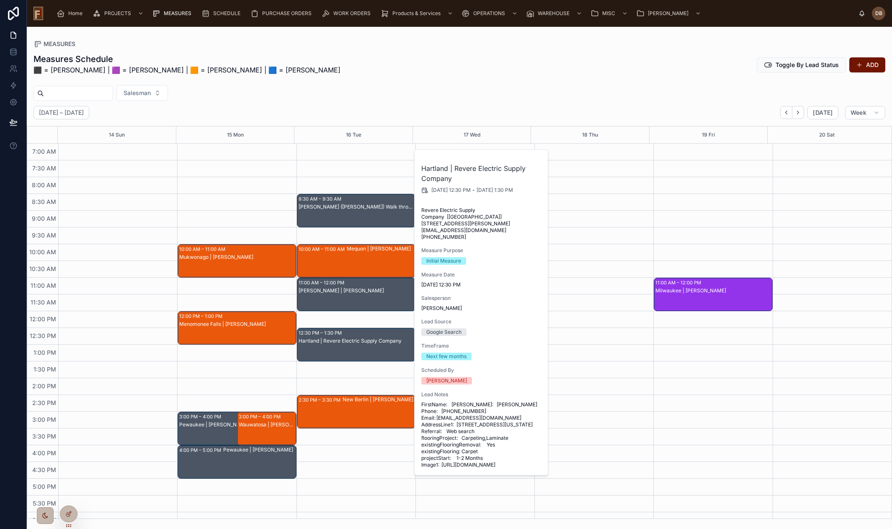
click at [332, 90] on div "Salesman" at bounding box center [460, 93] width 866 height 16
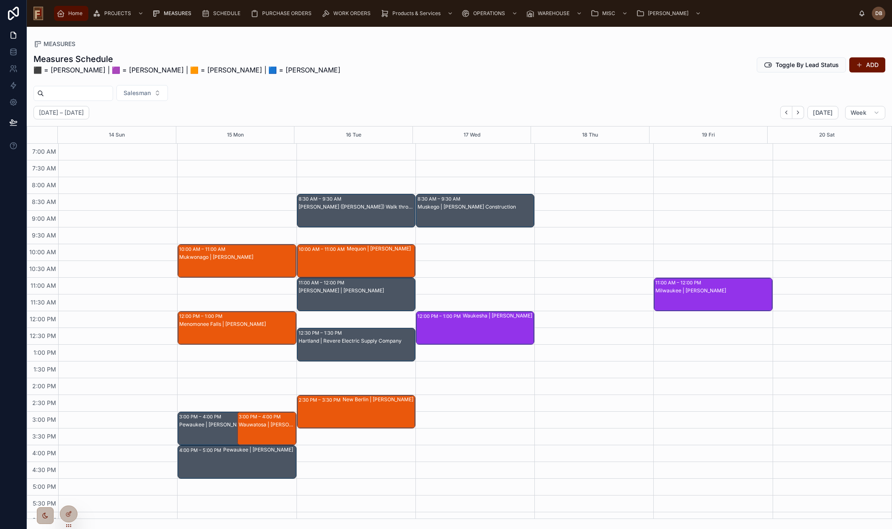
drag, startPoint x: 75, startPoint y: 12, endPoint x: 72, endPoint y: 17, distance: 5.8
click at [75, 12] on span "Home" at bounding box center [75, 13] width 14 height 7
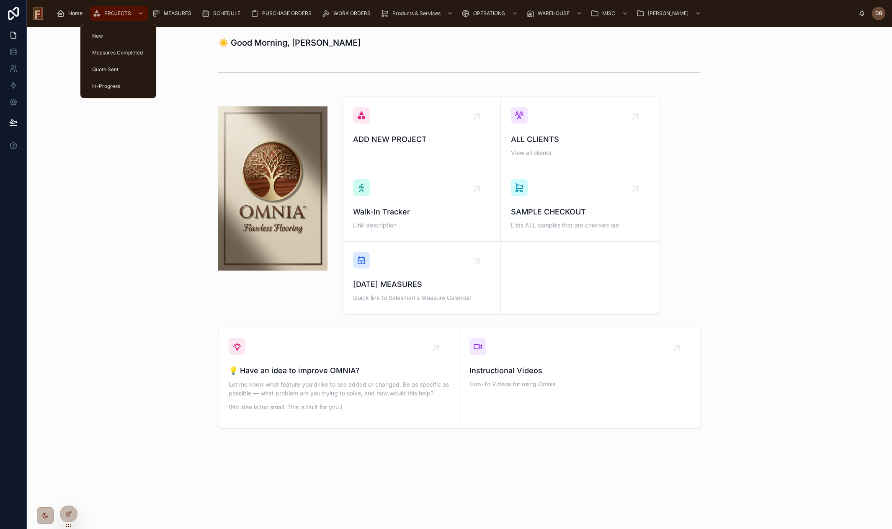
click at [119, 15] on span "PROJECTS" at bounding box center [117, 13] width 27 height 7
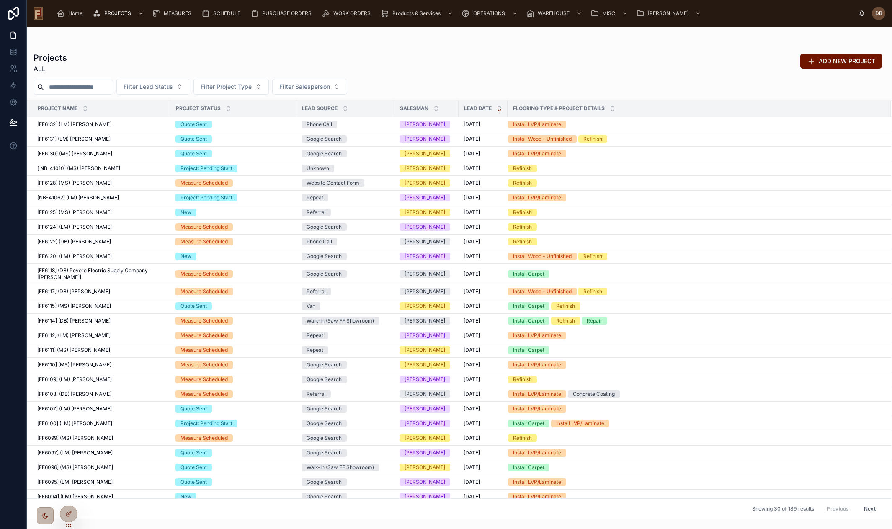
click at [67, 88] on input "text" at bounding box center [78, 87] width 69 height 12
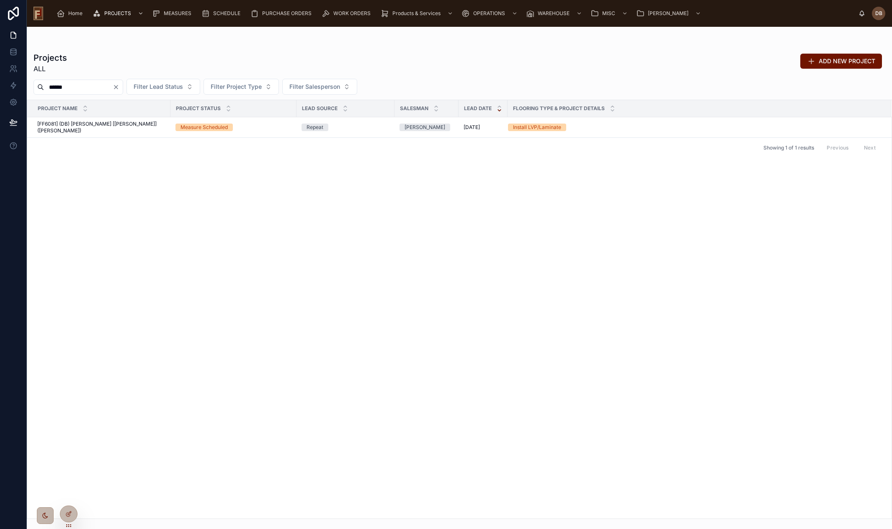
type input "******"
click at [105, 125] on span "[FF6081] (DB) Callen [Sodemann] (Stoner)" at bounding box center [101, 127] width 128 height 13
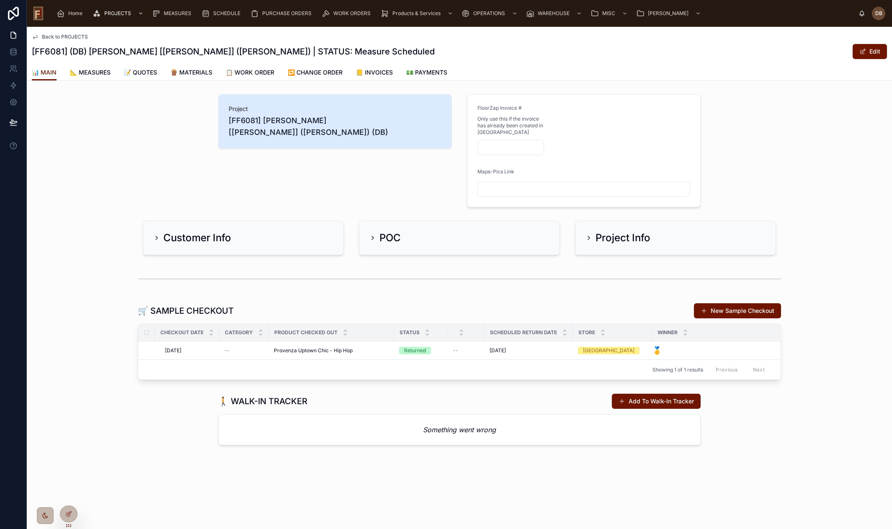
click at [610, 237] on h2 "Project Info" at bounding box center [623, 237] width 55 height 13
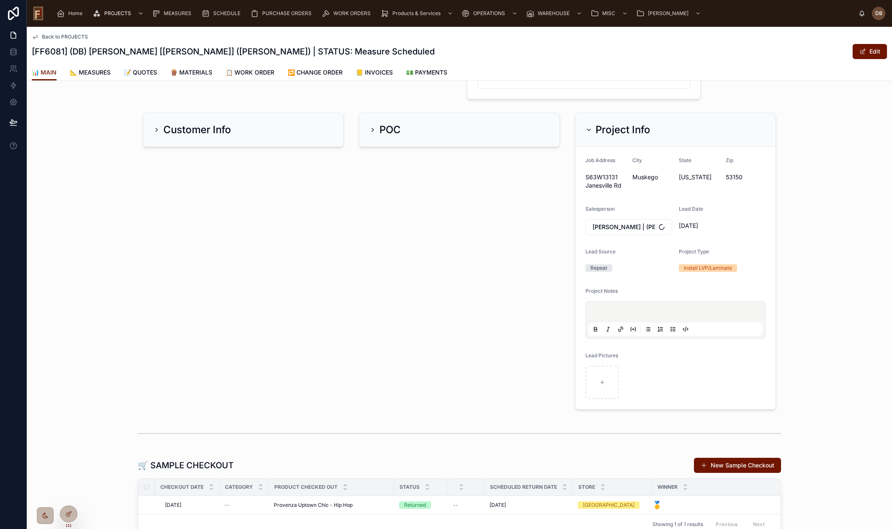
scroll to position [209, 0]
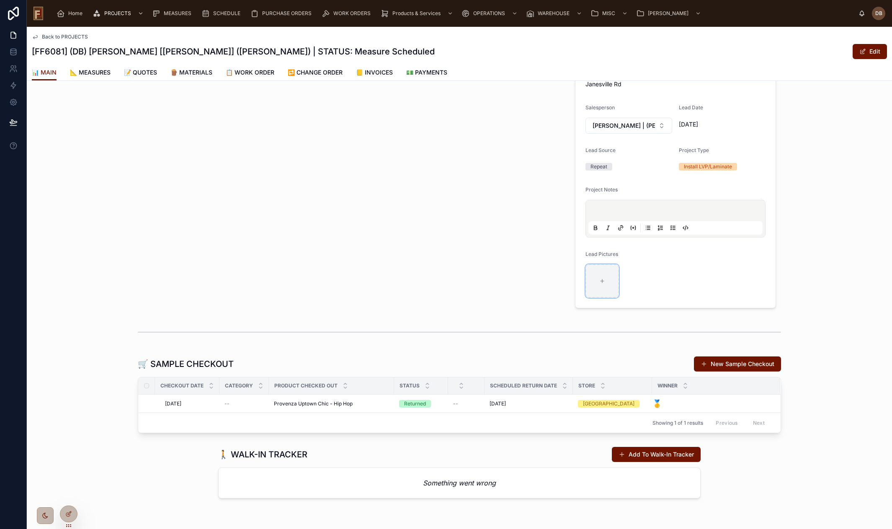
click at [600, 280] on icon at bounding box center [603, 281] width 6 height 6
type input "**********"
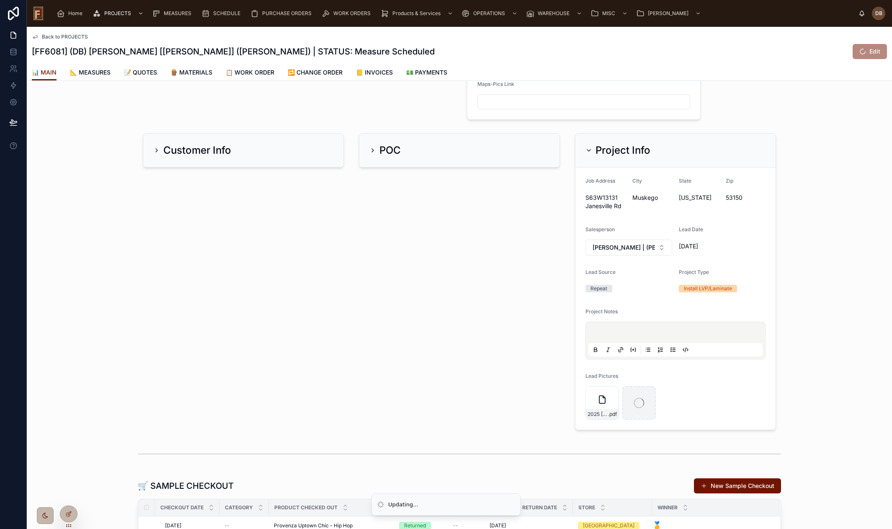
scroll to position [42, 0]
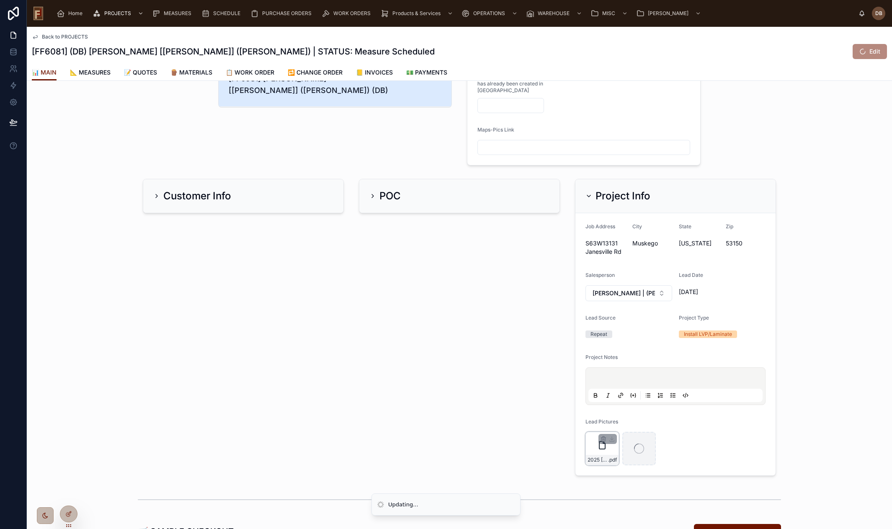
click at [591, 443] on div "2025 Stoner AFTER Master Plan (new 1 .pdf" at bounding box center [603, 449] width 34 height 34
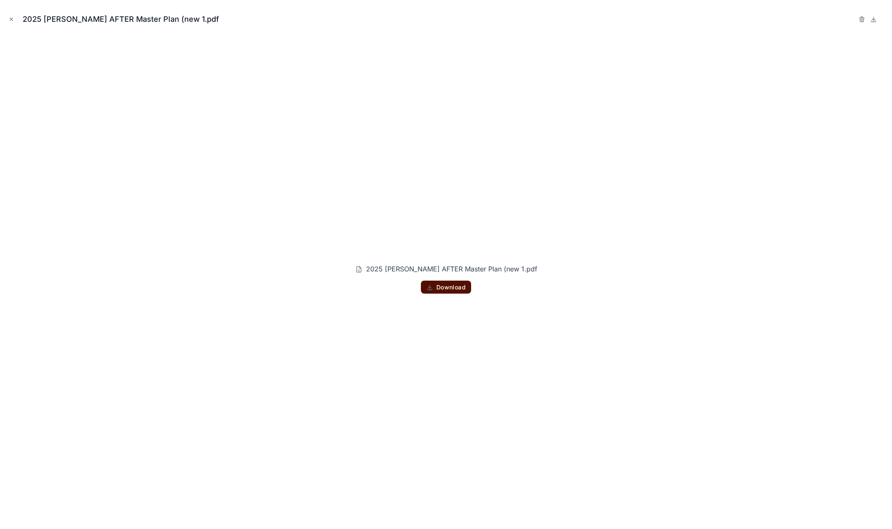
click at [457, 288] on span "Download" at bounding box center [451, 288] width 29 height 8
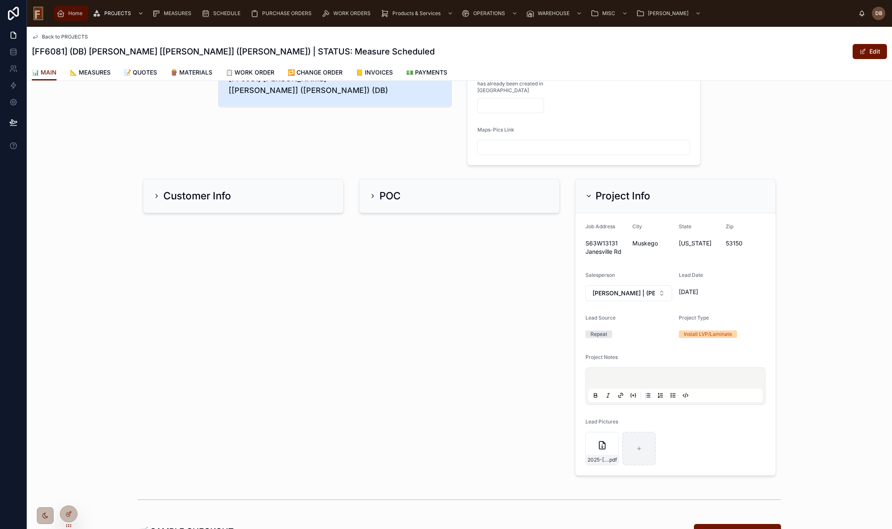
click at [73, 13] on span "Home" at bounding box center [75, 13] width 14 height 7
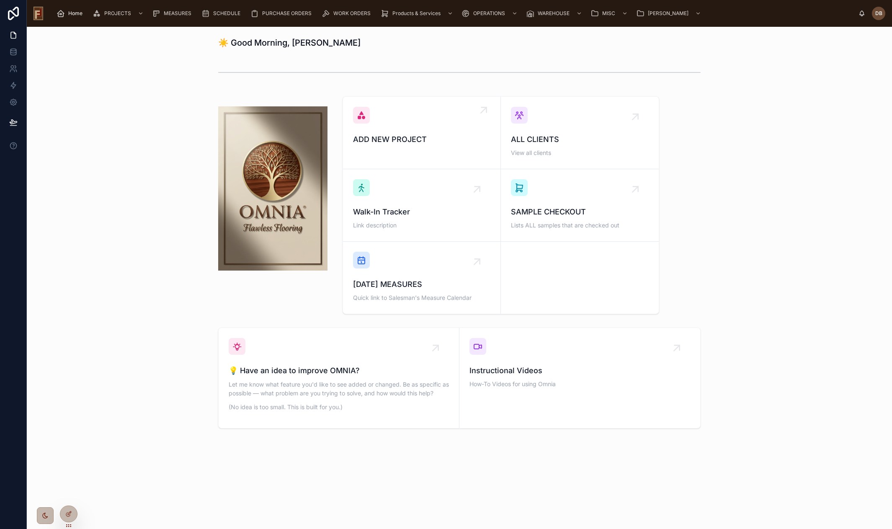
click at [424, 127] on div "ADD NEW PROJECT" at bounding box center [421, 126] width 137 height 39
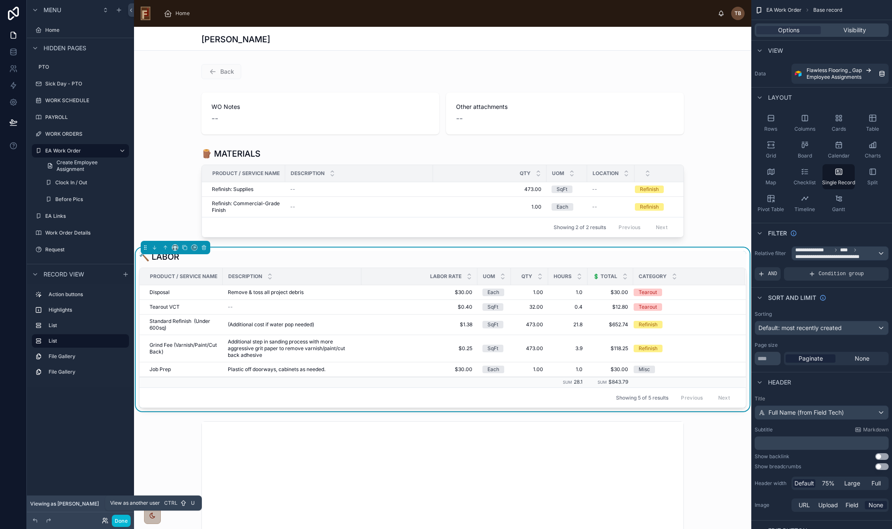
click at [104, 520] on icon at bounding box center [105, 520] width 7 height 7
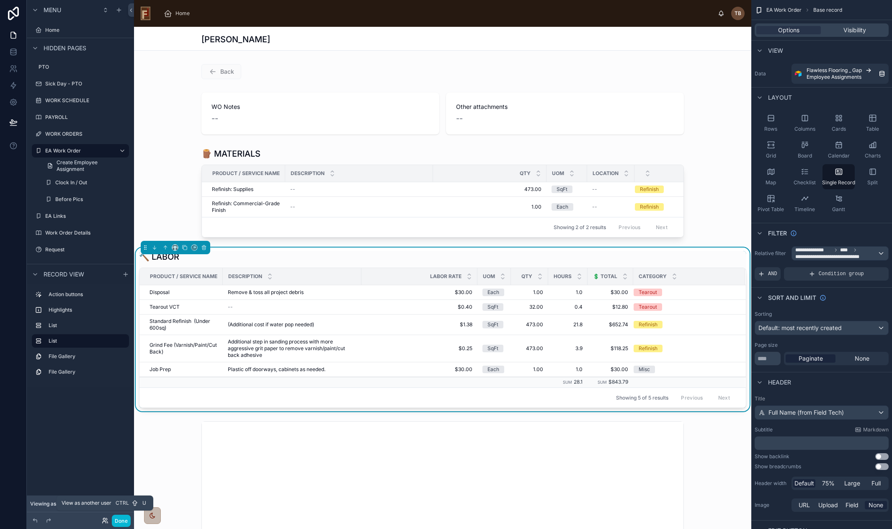
click at [105, 519] on icon at bounding box center [104, 519] width 2 height 2
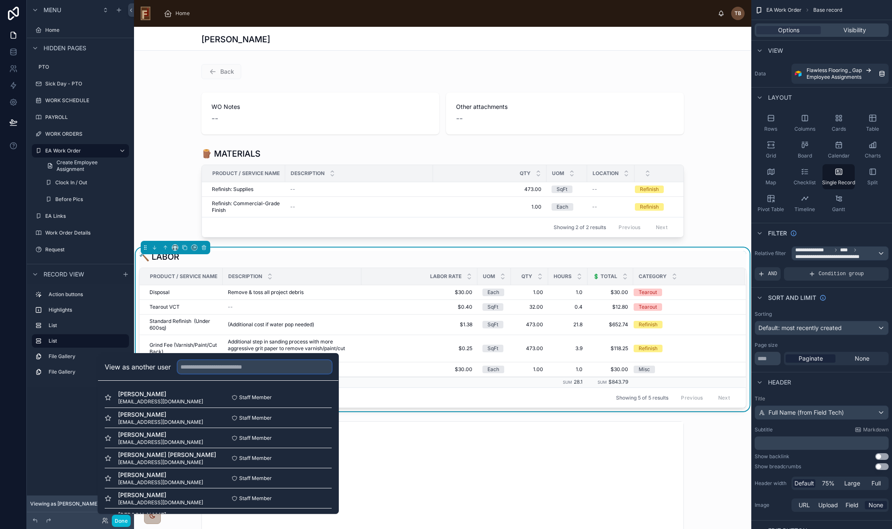
click at [228, 365] on input "text" at bounding box center [255, 366] width 154 height 13
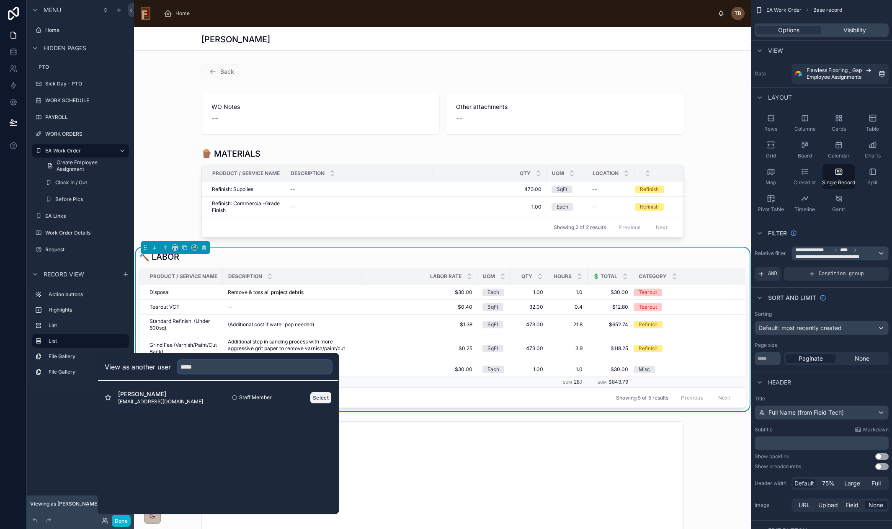
type input "*****"
click at [318, 396] on button "Select" at bounding box center [321, 398] width 22 height 12
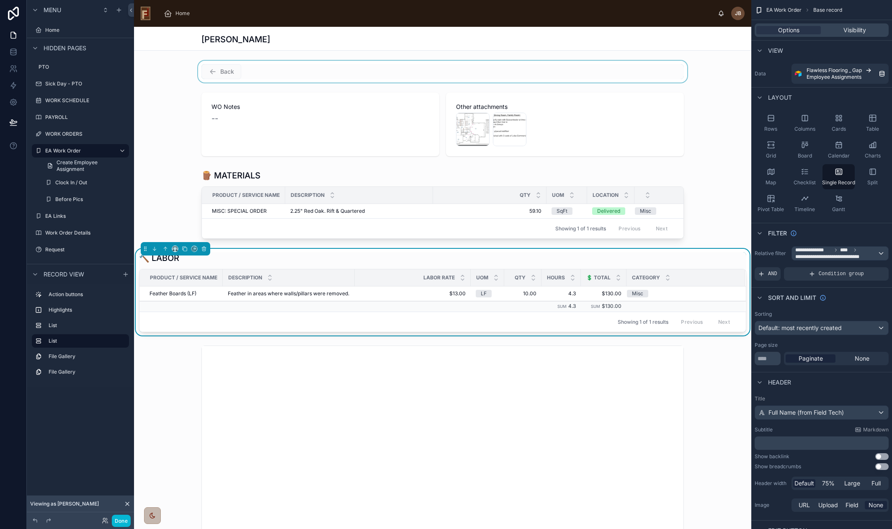
click at [364, 67] on div at bounding box center [443, 72] width 618 height 22
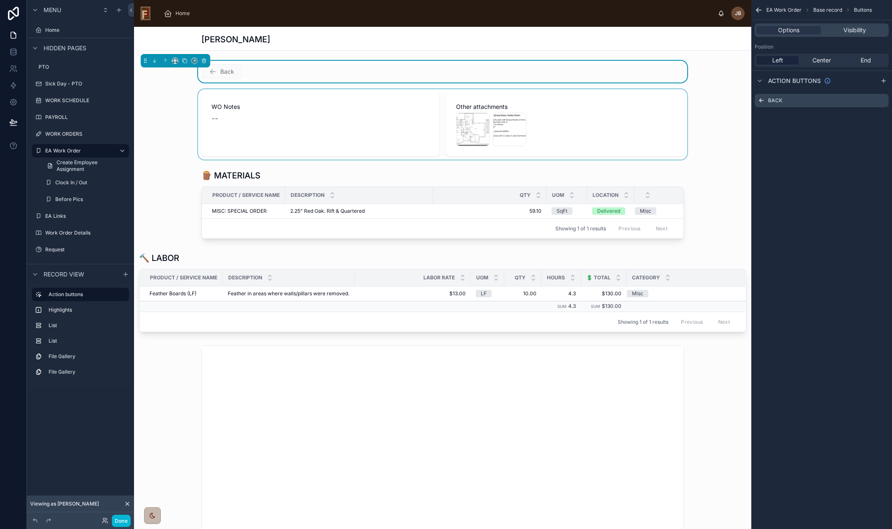
click at [172, 125] on div at bounding box center [443, 124] width 618 height 70
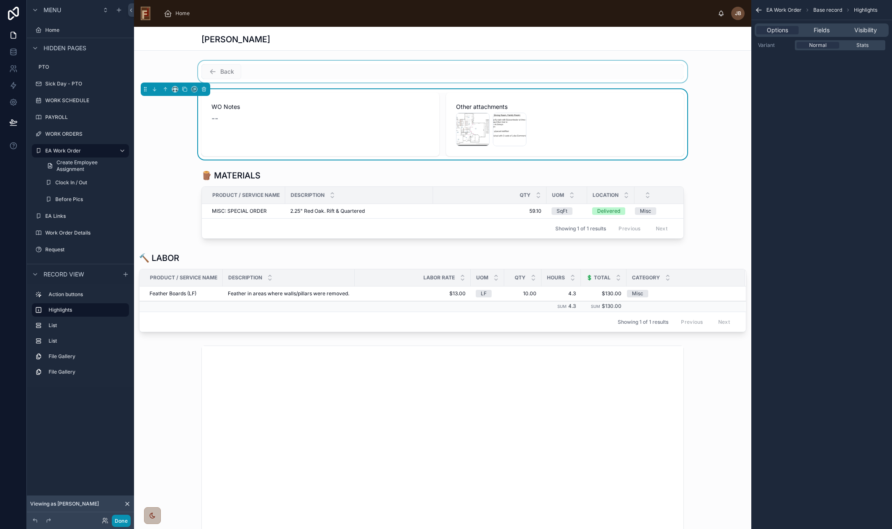
click at [124, 521] on button "Done" at bounding box center [121, 521] width 19 height 12
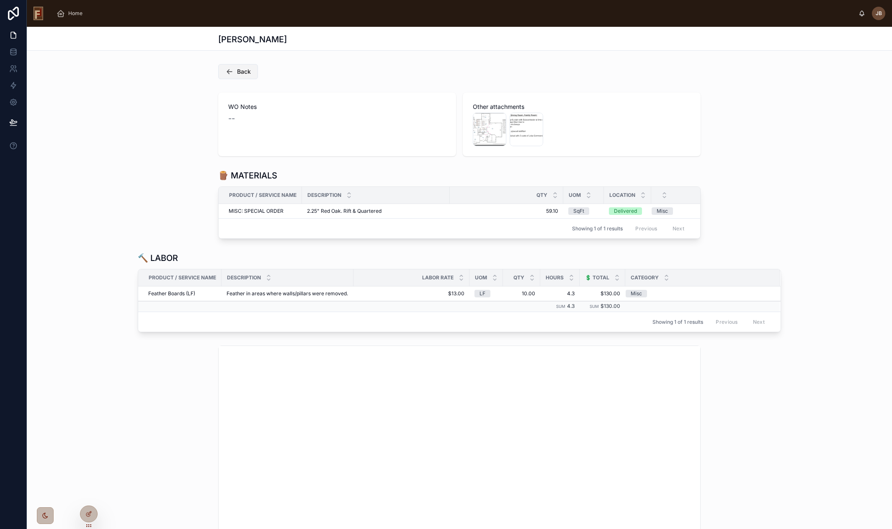
click at [240, 74] on span "Back" at bounding box center [244, 71] width 14 height 8
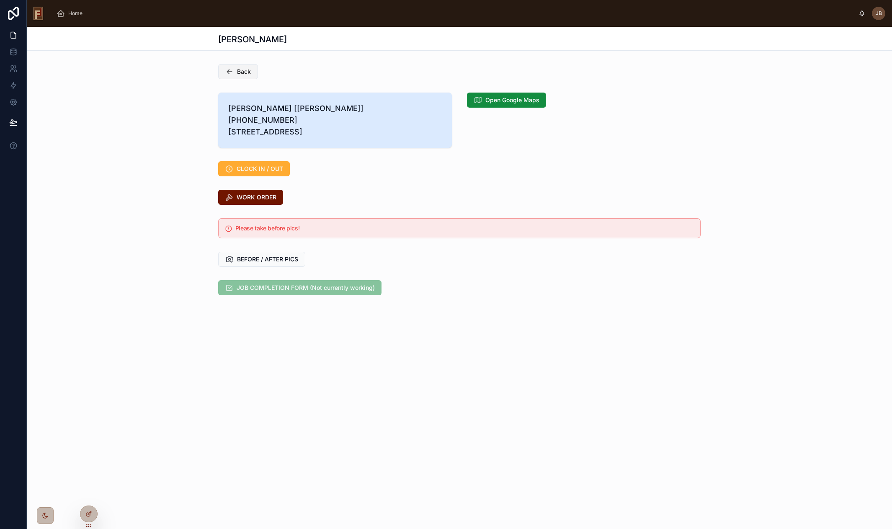
click at [248, 72] on span "Back" at bounding box center [244, 71] width 14 height 8
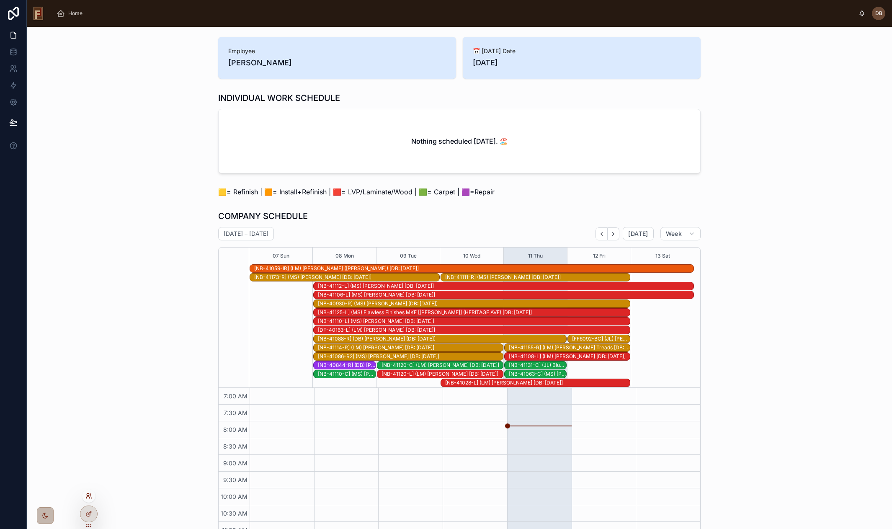
click at [90, 494] on icon at bounding box center [88, 496] width 7 height 7
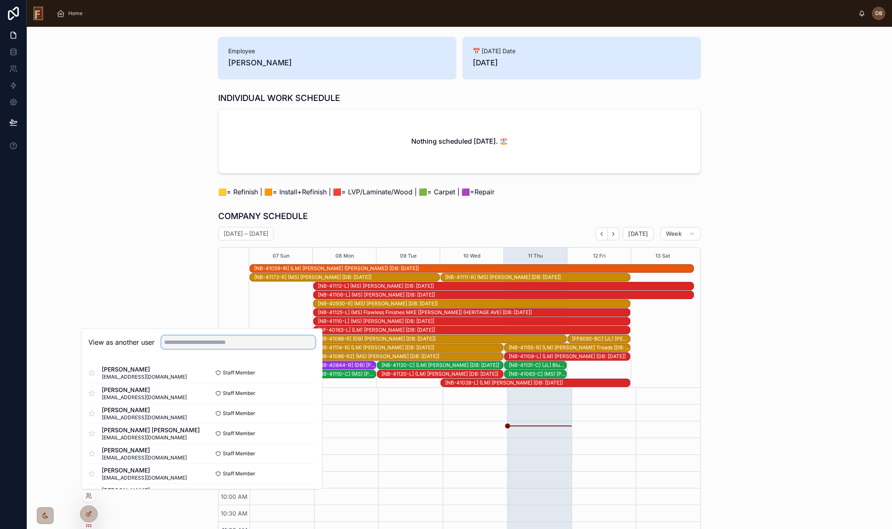
click at [198, 343] on input "text" at bounding box center [238, 342] width 154 height 13
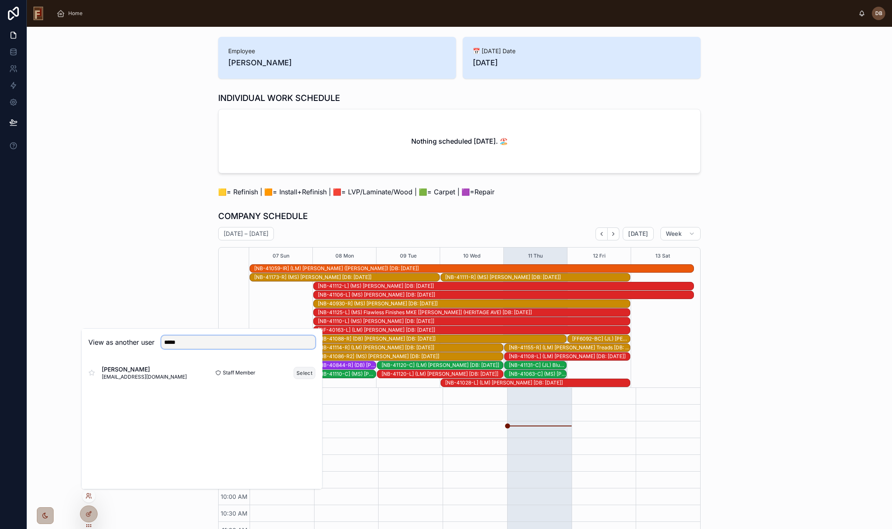
type input "*****"
click at [302, 373] on button "Select" at bounding box center [305, 373] width 22 height 12
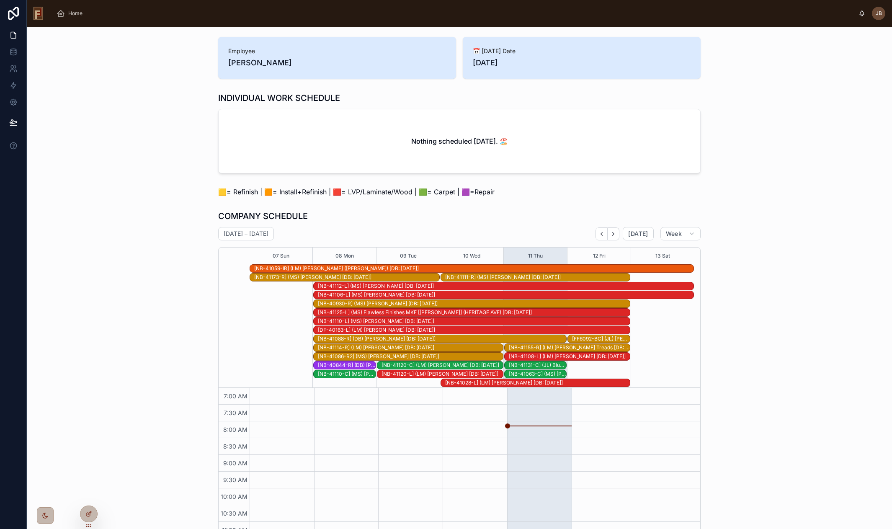
click at [452, 145] on h2 "Nothing scheduled [DATE]. 🏖️" at bounding box center [459, 141] width 97 height 10
click at [277, 98] on h1 "INDIVIDUAL WORK SCHEDULE" at bounding box center [279, 98] width 122 height 12
click at [277, 97] on h1 "INDIVIDUAL WORK SCHEDULE" at bounding box center [279, 98] width 122 height 12
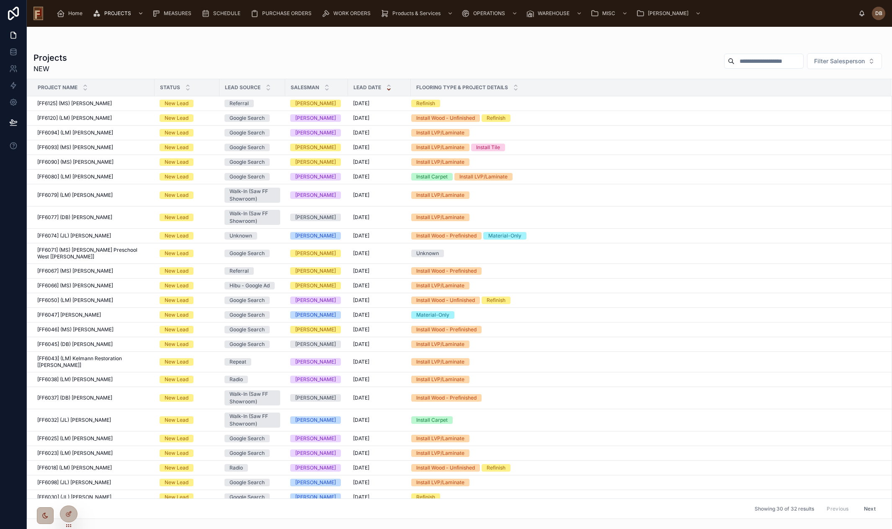
click at [746, 63] on input "text" at bounding box center [769, 61] width 69 height 12
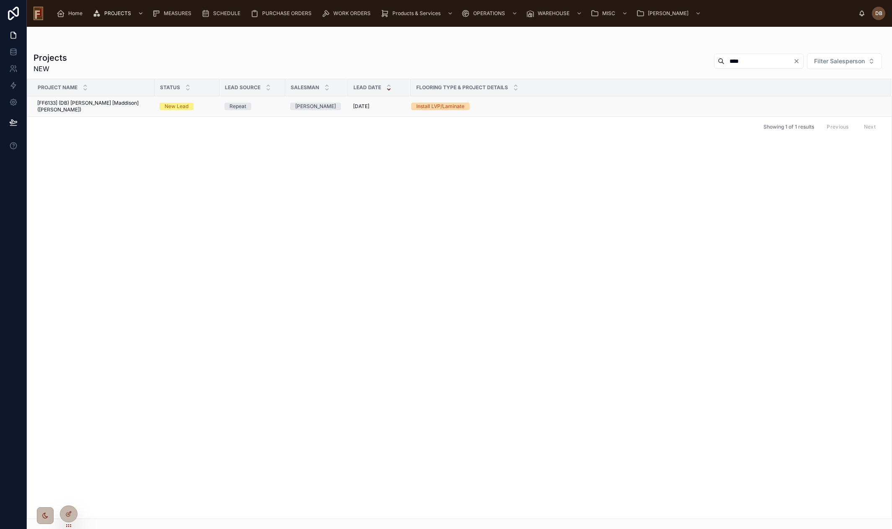
type input "****"
click at [100, 105] on span "[FF6133] (DB) [PERSON_NAME] [Maddison] ([PERSON_NAME])" at bounding box center [93, 106] width 112 height 13
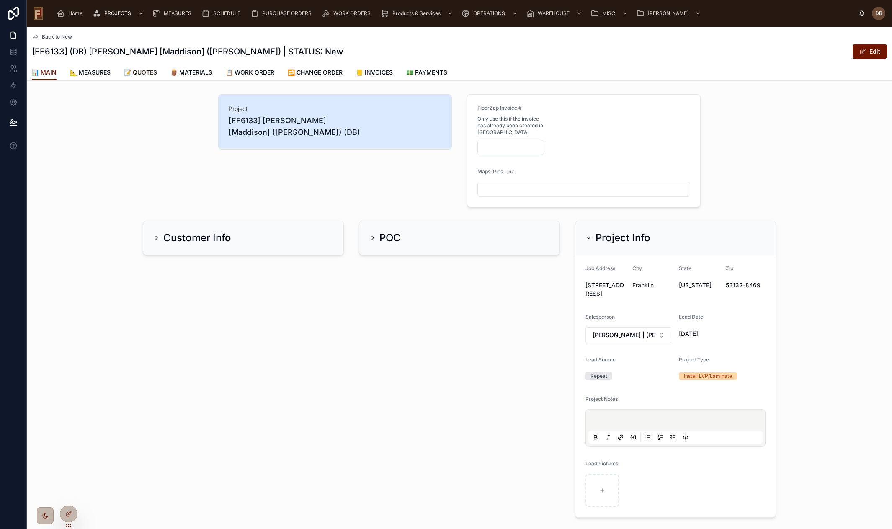
click at [152, 75] on span "📝 QUOTES" at bounding box center [140, 72] width 33 height 8
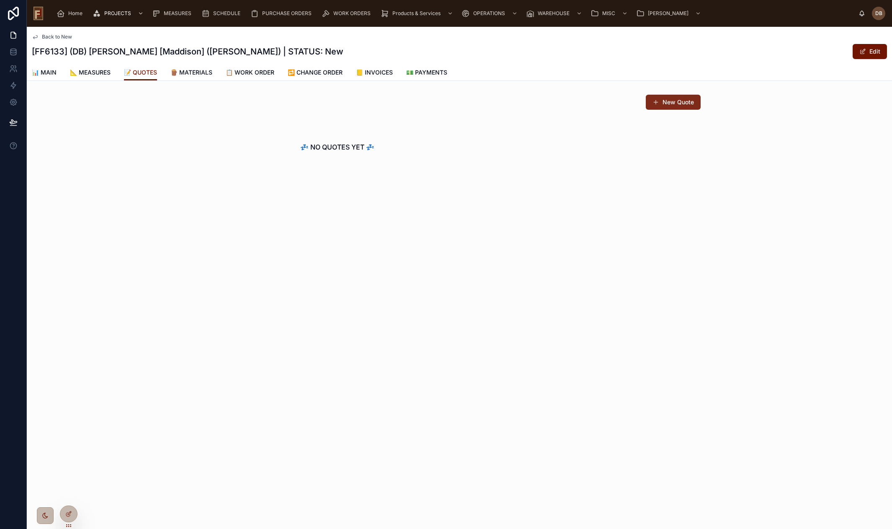
click at [675, 107] on button "New Quote" at bounding box center [673, 102] width 55 height 15
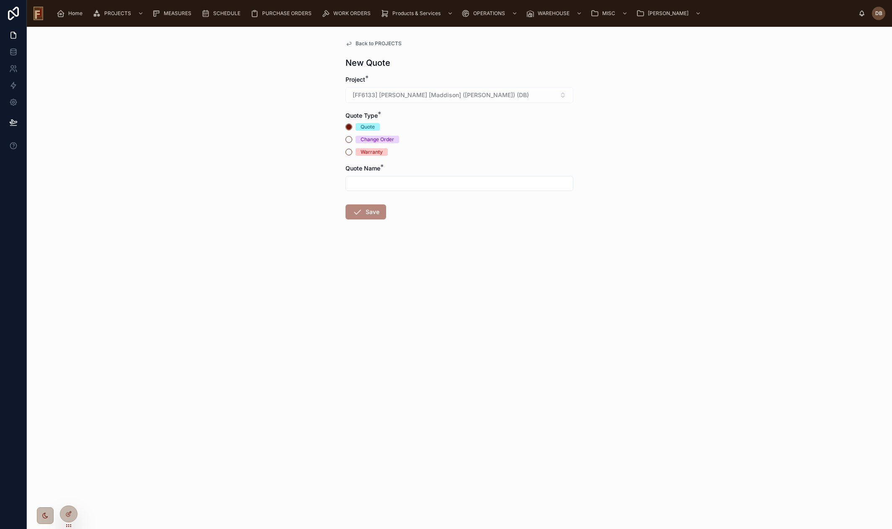
click at [386, 180] on input "text" at bounding box center [459, 184] width 227 height 12
type input "***"
click at [369, 214] on button "Save" at bounding box center [366, 211] width 41 height 15
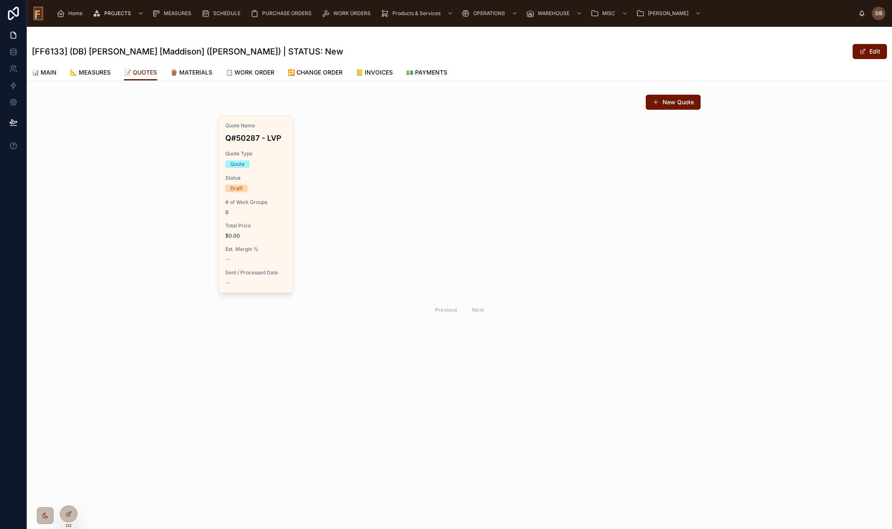
click at [240, 213] on span "0" at bounding box center [255, 212] width 61 height 7
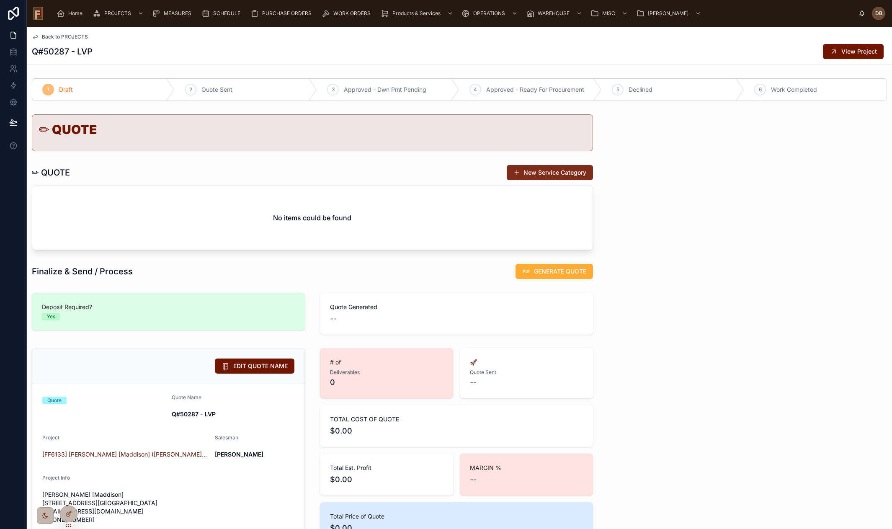
click at [535, 176] on button "New Service Category" at bounding box center [550, 172] width 86 height 15
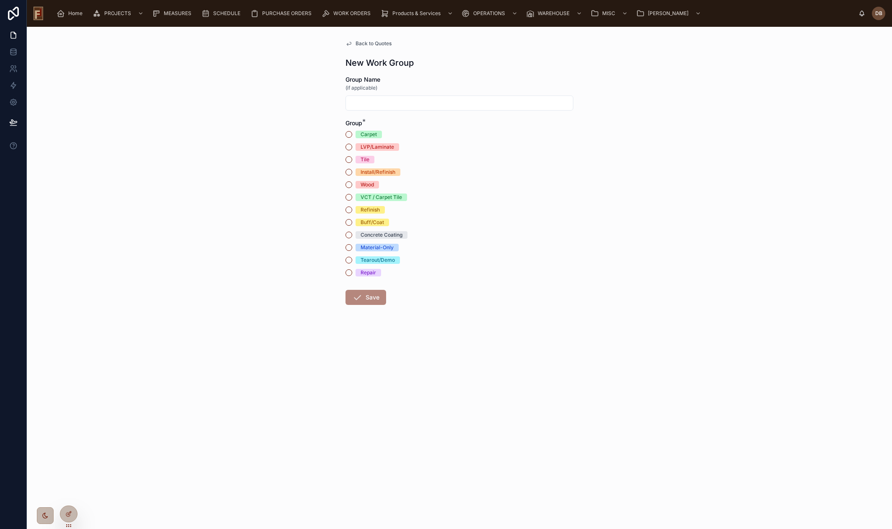
click at [368, 145] on div "LVP/Laminate" at bounding box center [378, 147] width 34 height 8
click at [352, 145] on button "LVP/Laminate" at bounding box center [349, 147] width 7 height 7
click at [369, 298] on button "Save" at bounding box center [366, 297] width 41 height 15
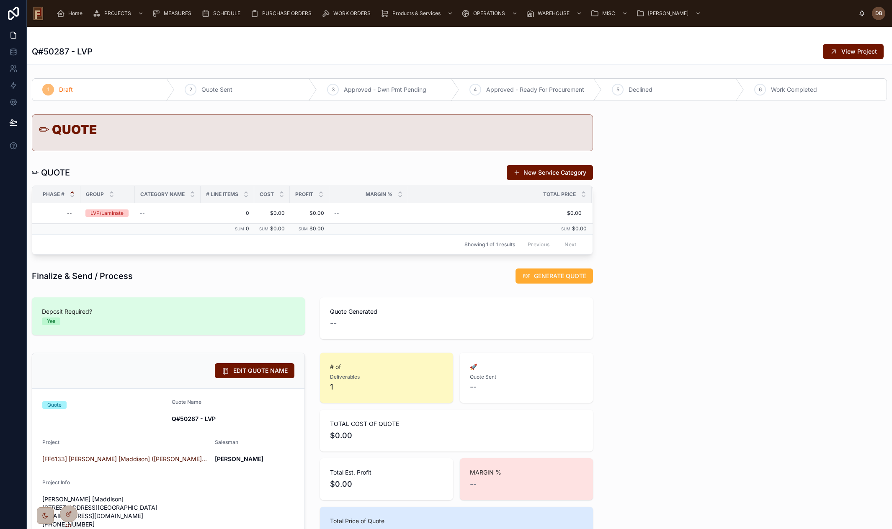
drag, startPoint x: 106, startPoint y: 212, endPoint x: 250, endPoint y: 261, distance: 151.6
click at [106, 212] on div "LVP/Laminate" at bounding box center [106, 213] width 33 height 8
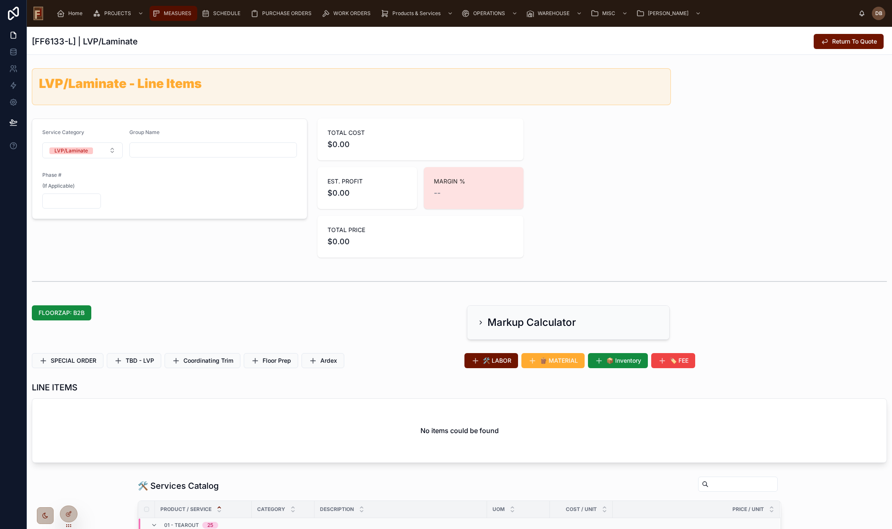
click at [172, 12] on span "MEASURES" at bounding box center [178, 13] width 28 height 7
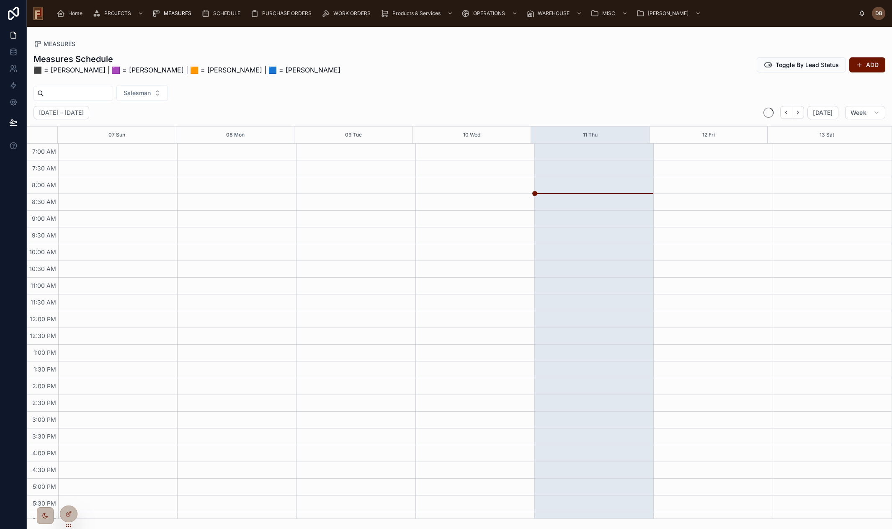
scroll to position [27, 0]
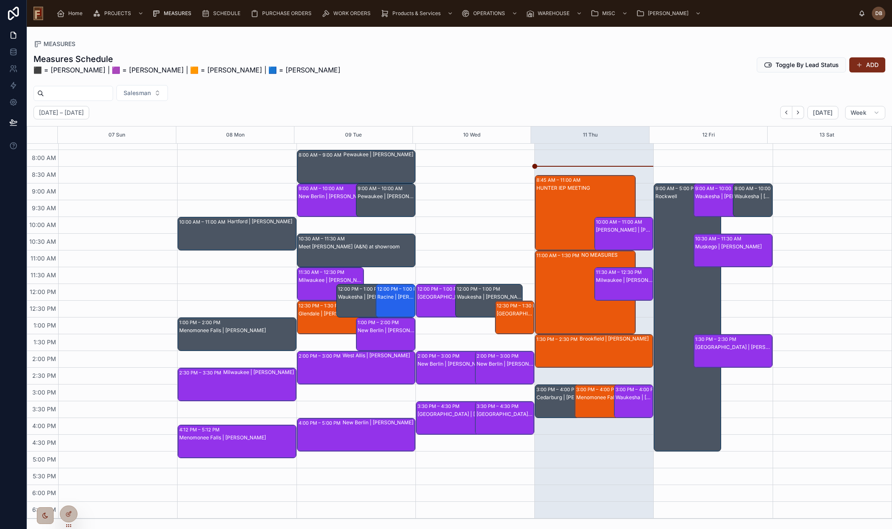
click at [869, 67] on button "ADD" at bounding box center [868, 64] width 36 height 15
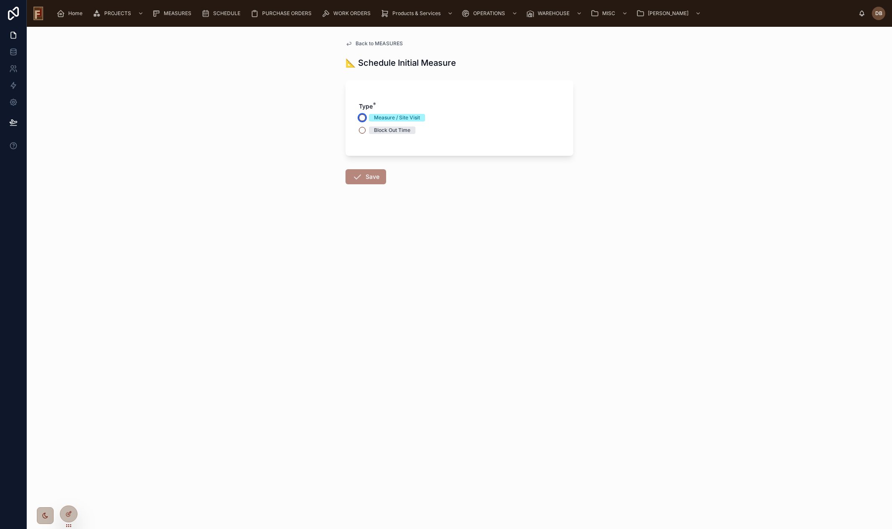
drag, startPoint x: 363, startPoint y: 118, endPoint x: 364, endPoint y: 122, distance: 4.2
click at [363, 118] on button "Measure / Site Visit" at bounding box center [362, 117] width 7 height 7
click at [411, 160] on button "Select Button" at bounding box center [459, 161] width 201 height 14
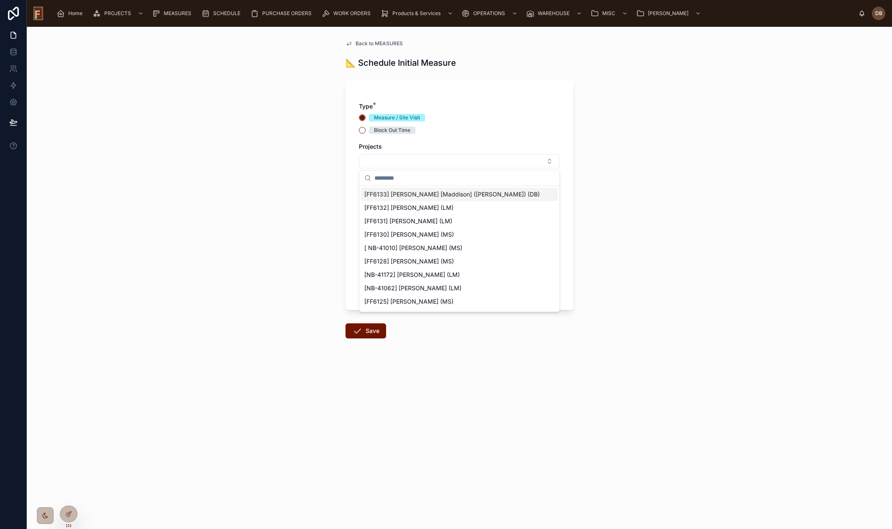
click at [430, 195] on span "[FF6133] [PERSON_NAME] [Maddison] ([PERSON_NAME]) (DB)" at bounding box center [452, 194] width 176 height 8
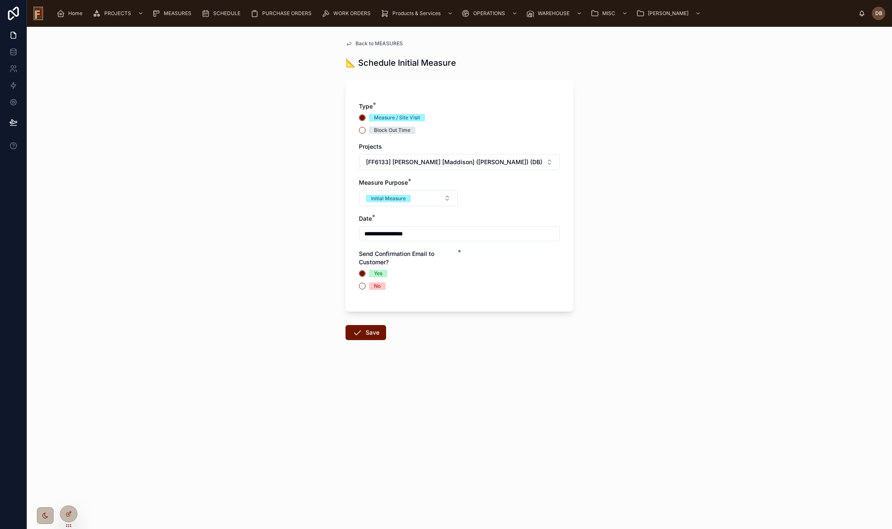
click at [419, 233] on input "**********" at bounding box center [459, 234] width 200 height 12
click at [493, 339] on button "19" at bounding box center [489, 340] width 15 height 15
click at [405, 233] on input "**********" at bounding box center [459, 234] width 200 height 12
drag, startPoint x: 471, startPoint y: 406, endPoint x: 457, endPoint y: 406, distance: 13.8
click at [457, 406] on input "**" at bounding box center [465, 404] width 19 height 12
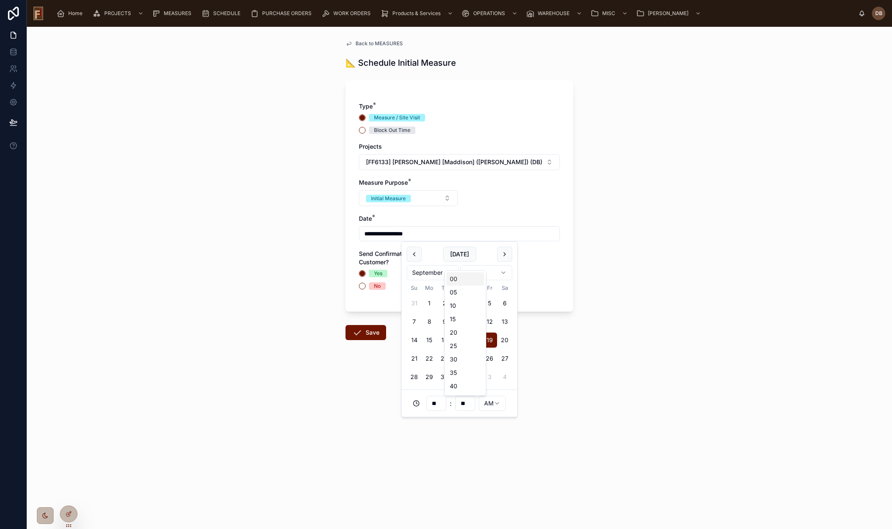
type input "**********"
type input "**"
type input "**********"
type input "**"
type input "**********"
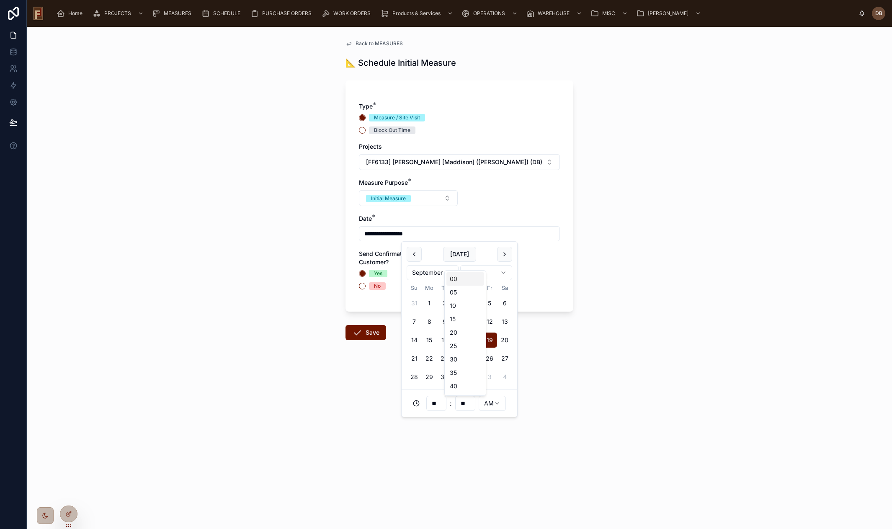
type input "**"
type input "**********"
type input "**"
click at [313, 316] on div "**********" at bounding box center [460, 278] width 866 height 502
click at [380, 287] on div "No" at bounding box center [377, 286] width 7 height 8
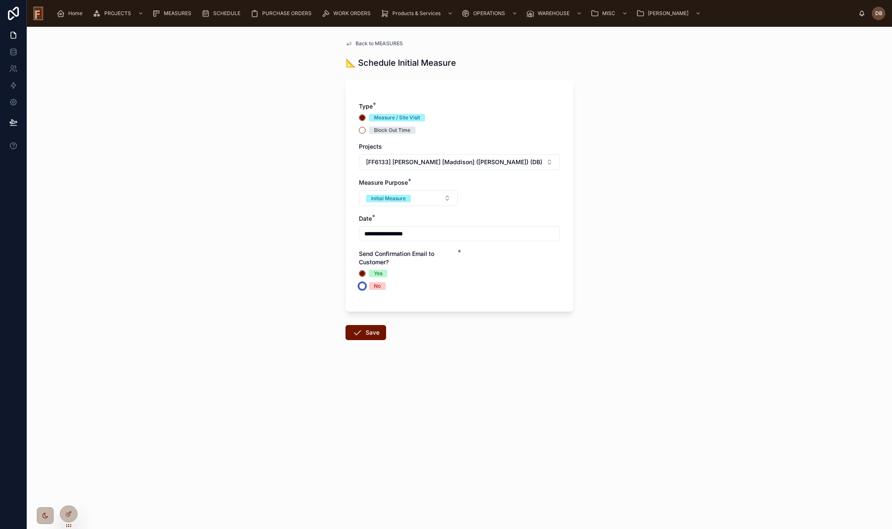
click at [366, 287] on button "No" at bounding box center [362, 286] width 7 height 7
click at [372, 336] on button "Save" at bounding box center [366, 332] width 41 height 15
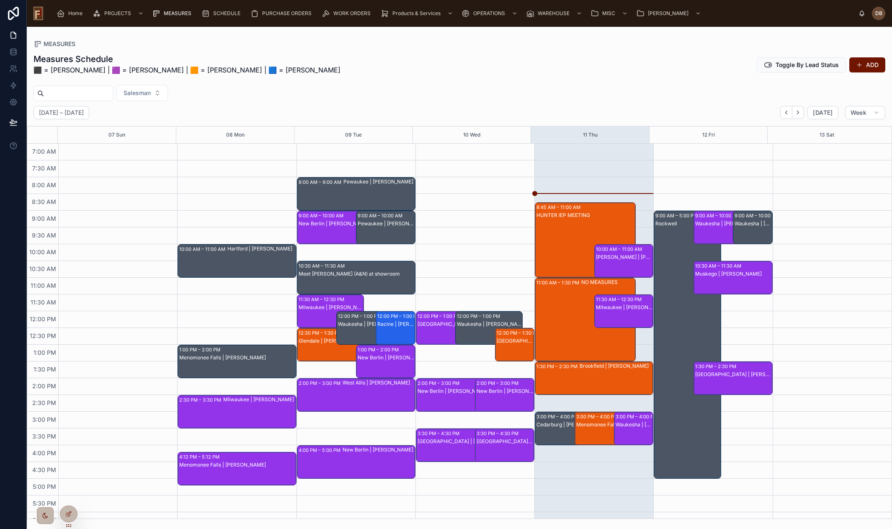
scroll to position [27, 0]
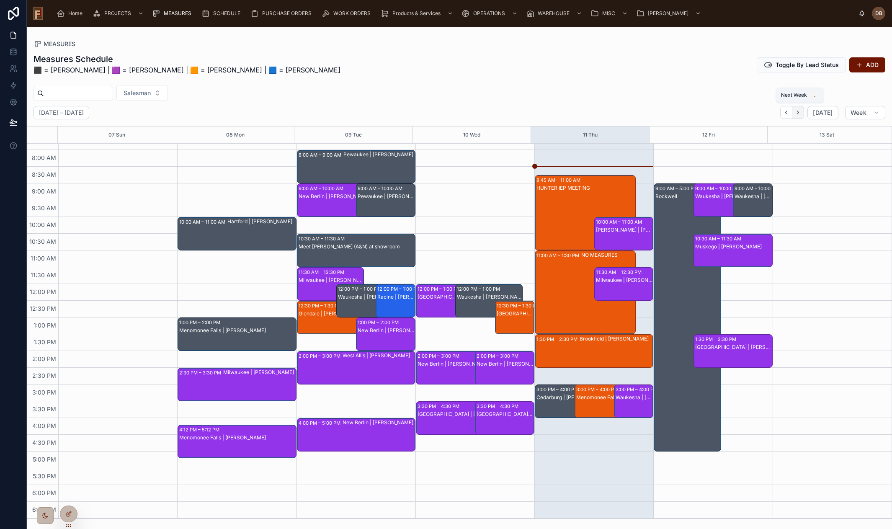
click at [799, 113] on icon "Next" at bounding box center [799, 112] width 2 height 3
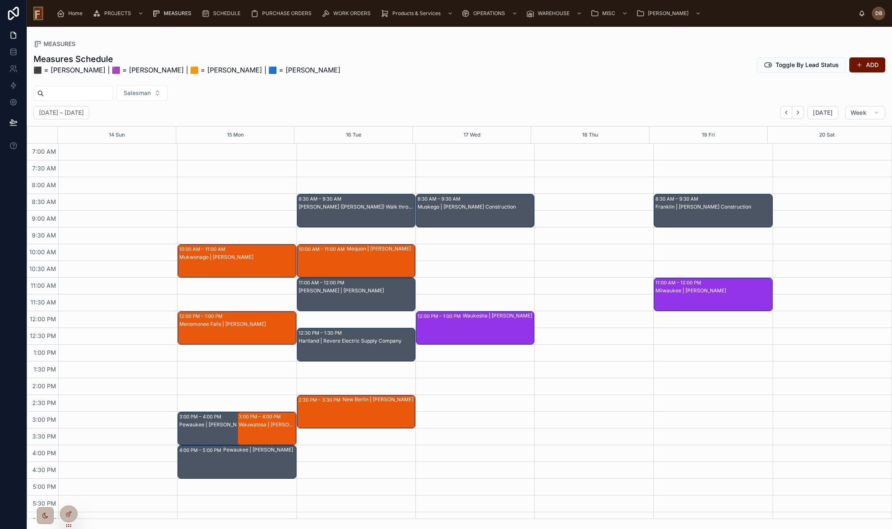
click at [719, 203] on div "Franklin | [PERSON_NAME] Construction" at bounding box center [714, 219] width 116 height 32
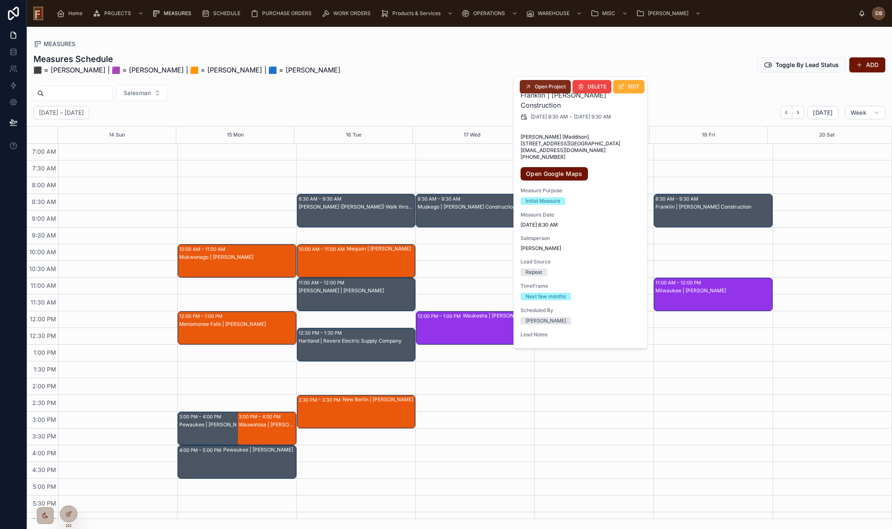
click at [544, 85] on span "Open Project" at bounding box center [550, 86] width 31 height 7
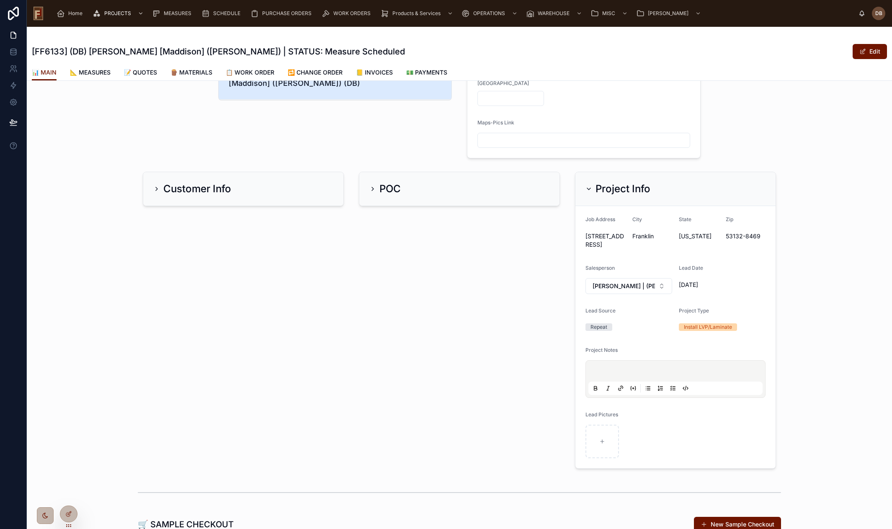
scroll to position [126, 0]
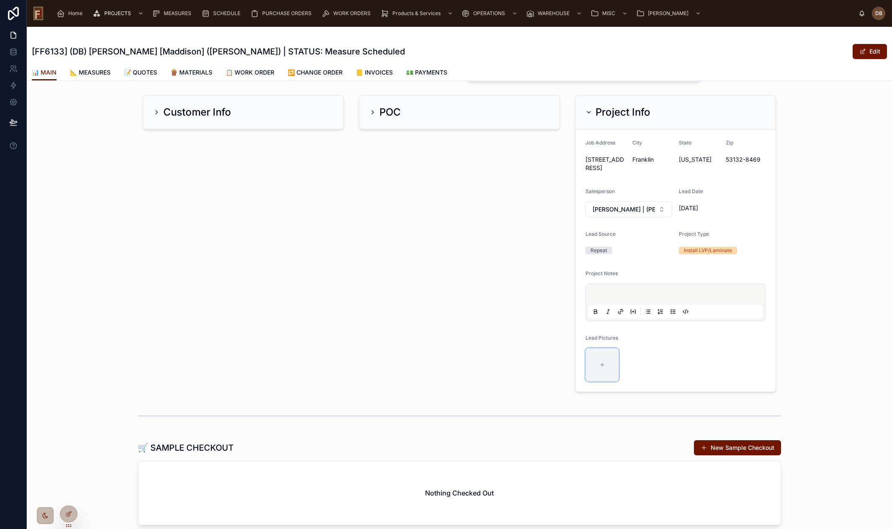
click at [602, 362] on icon at bounding box center [603, 365] width 6 height 6
type input "**********"
